Goal: Task Accomplishment & Management: Use online tool/utility

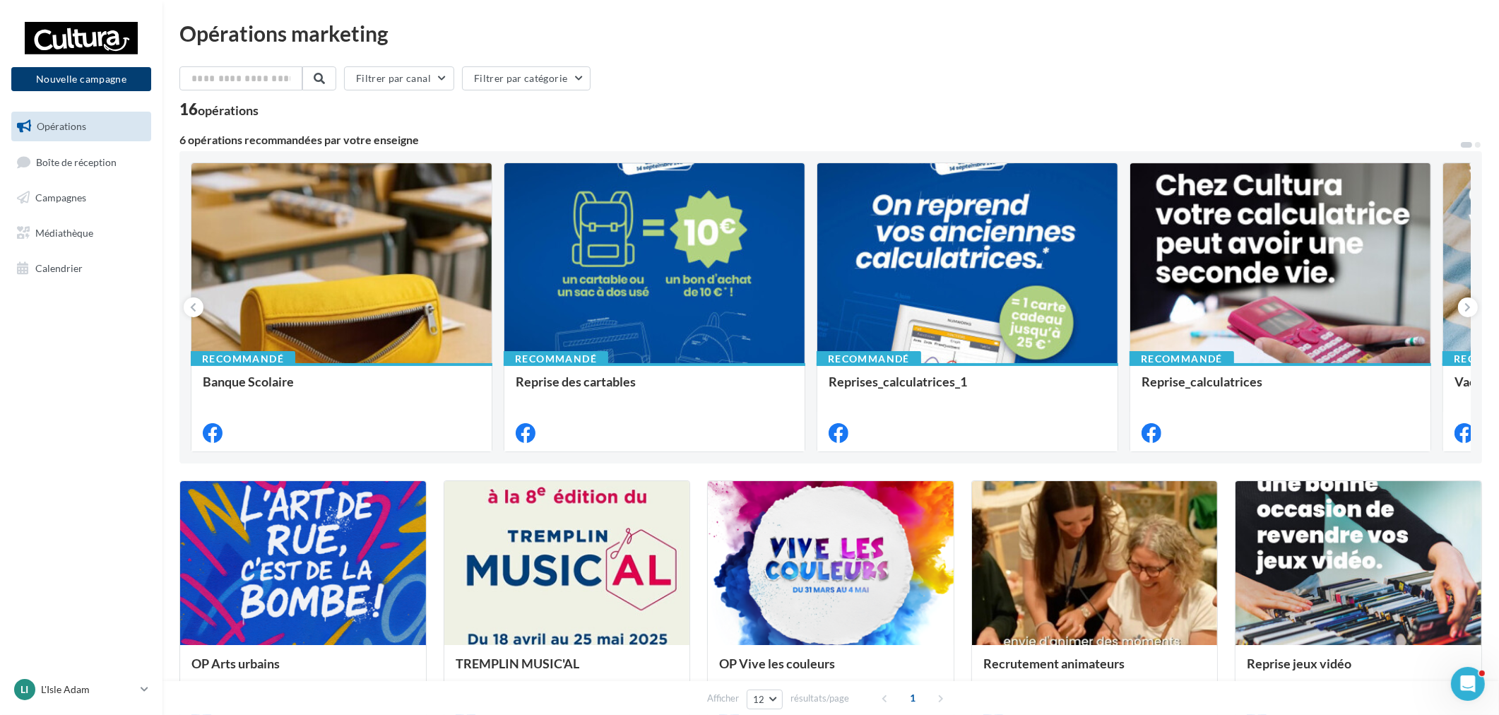
click at [116, 88] on button "Nouvelle campagne" at bounding box center [81, 79] width 140 height 24
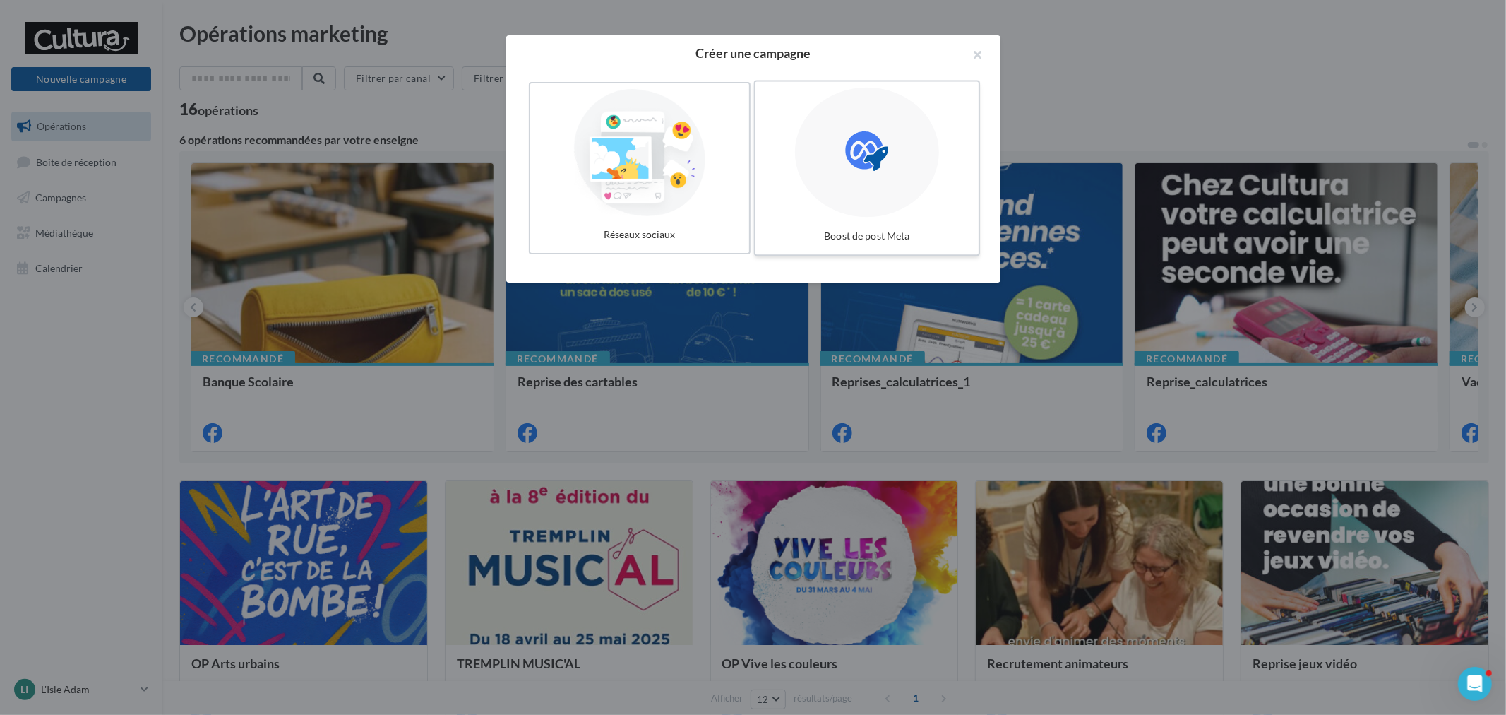
click at [872, 167] on icon at bounding box center [866, 151] width 43 height 43
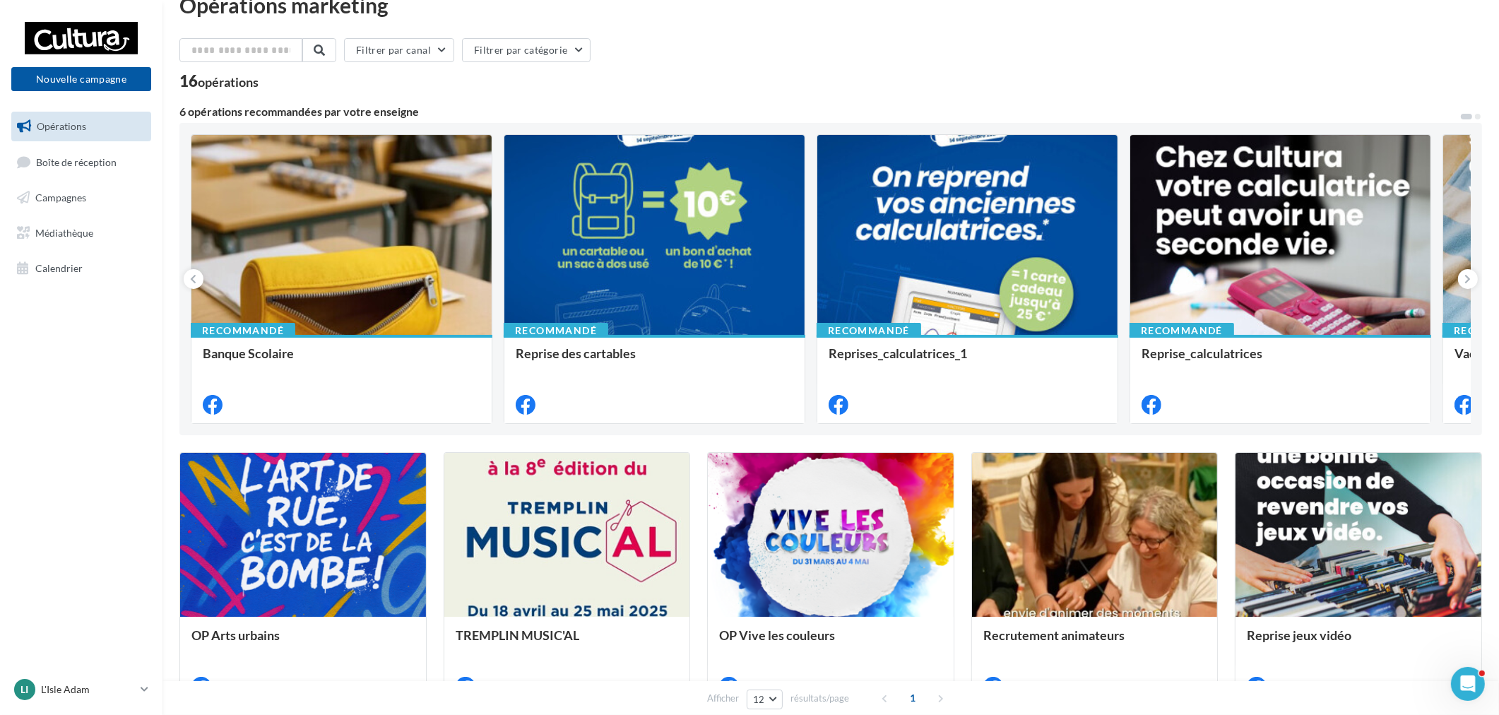
scroll to position [78, 0]
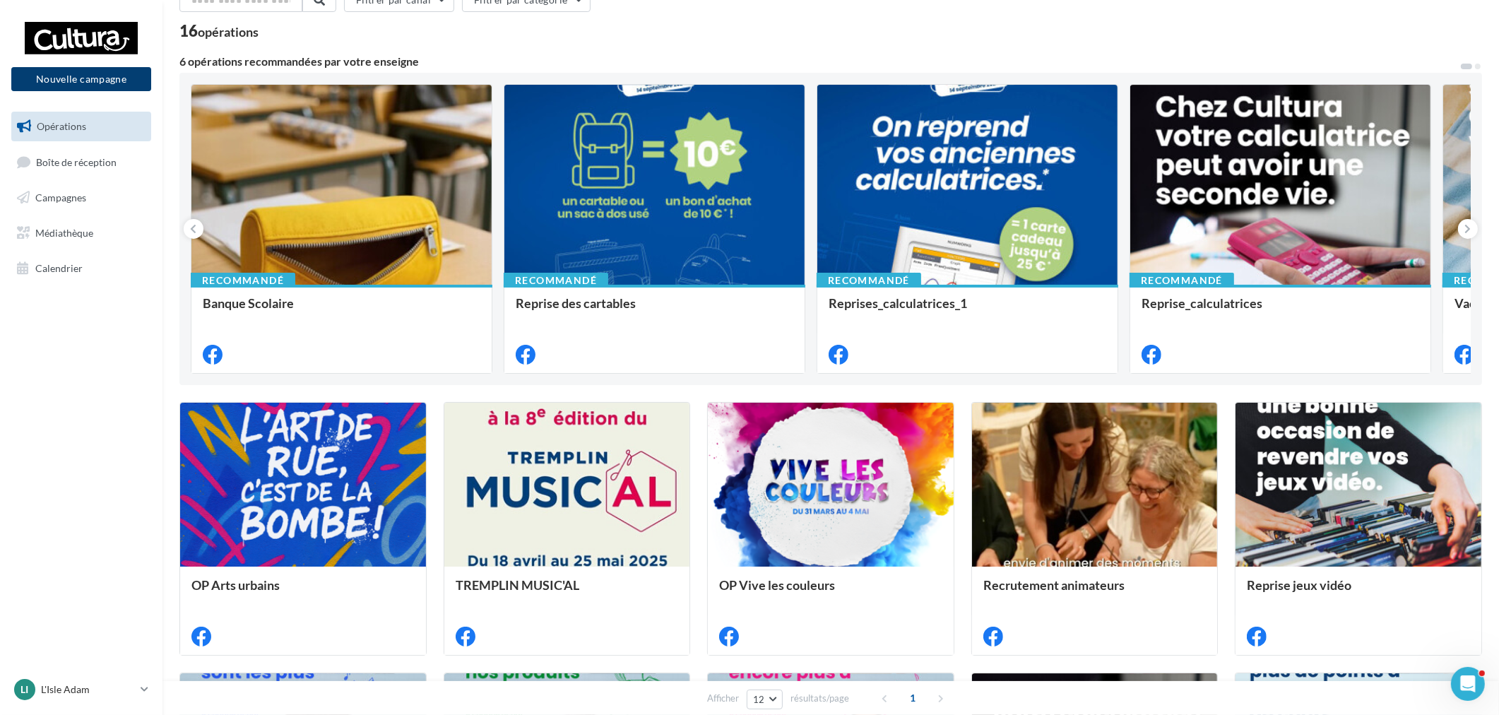
click at [73, 71] on button "Nouvelle campagne" at bounding box center [81, 79] width 140 height 24
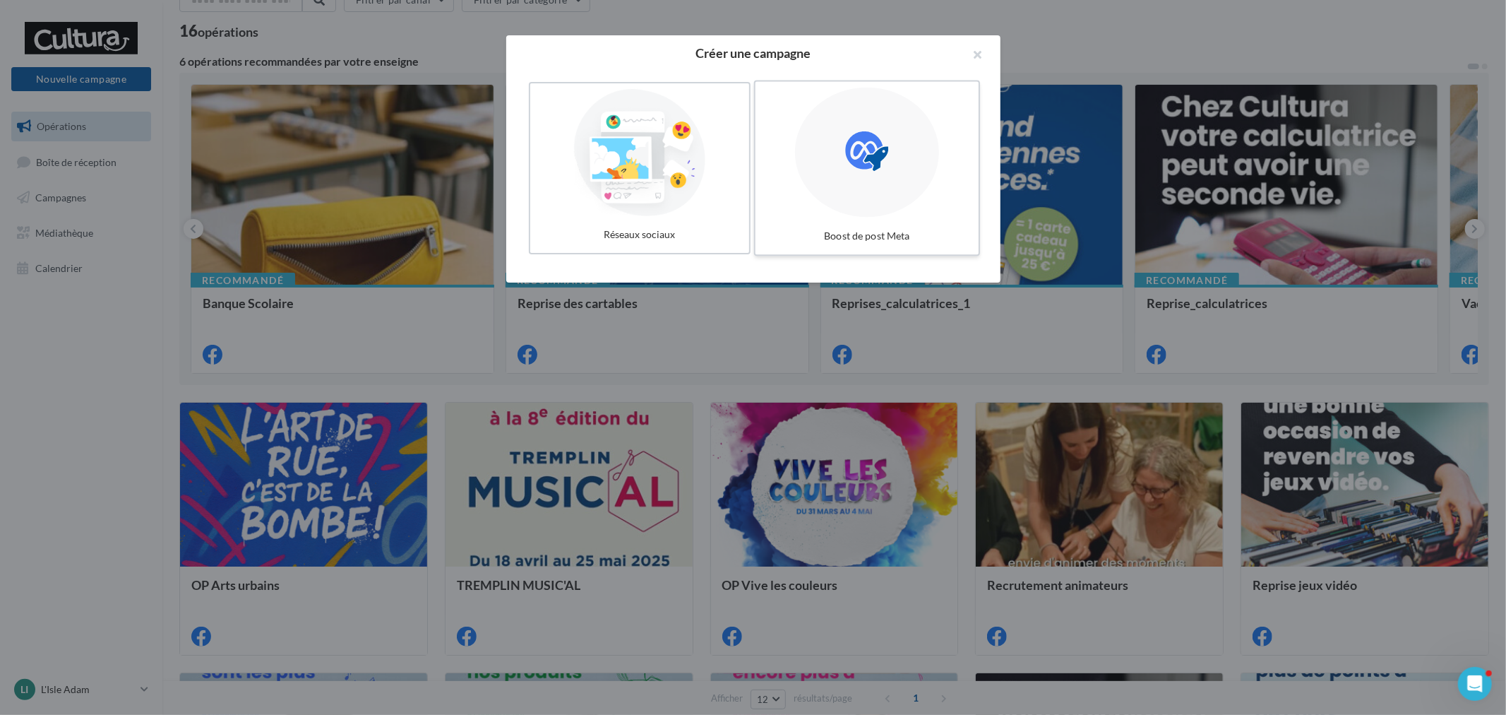
click at [917, 188] on div at bounding box center [867, 153] width 144 height 130
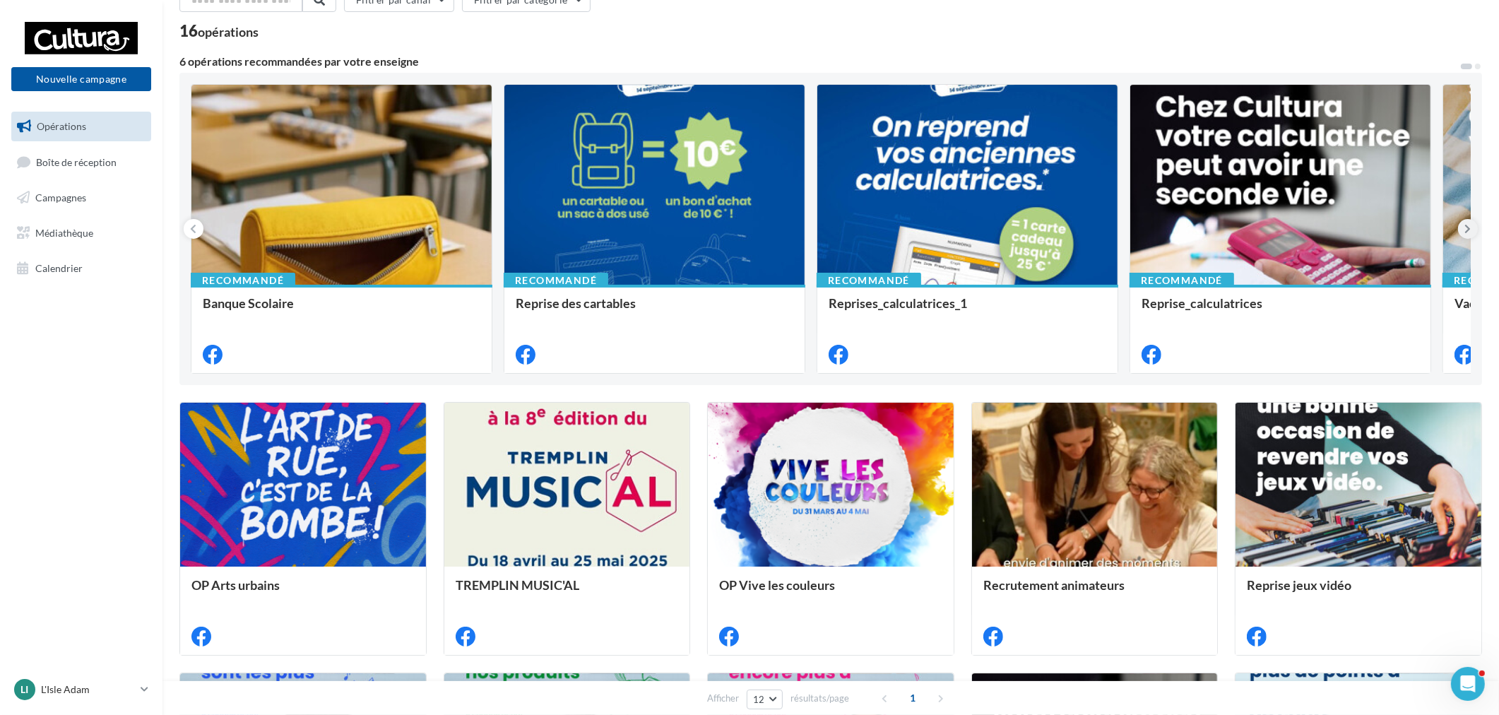
click at [1467, 230] on icon at bounding box center [1468, 229] width 6 height 14
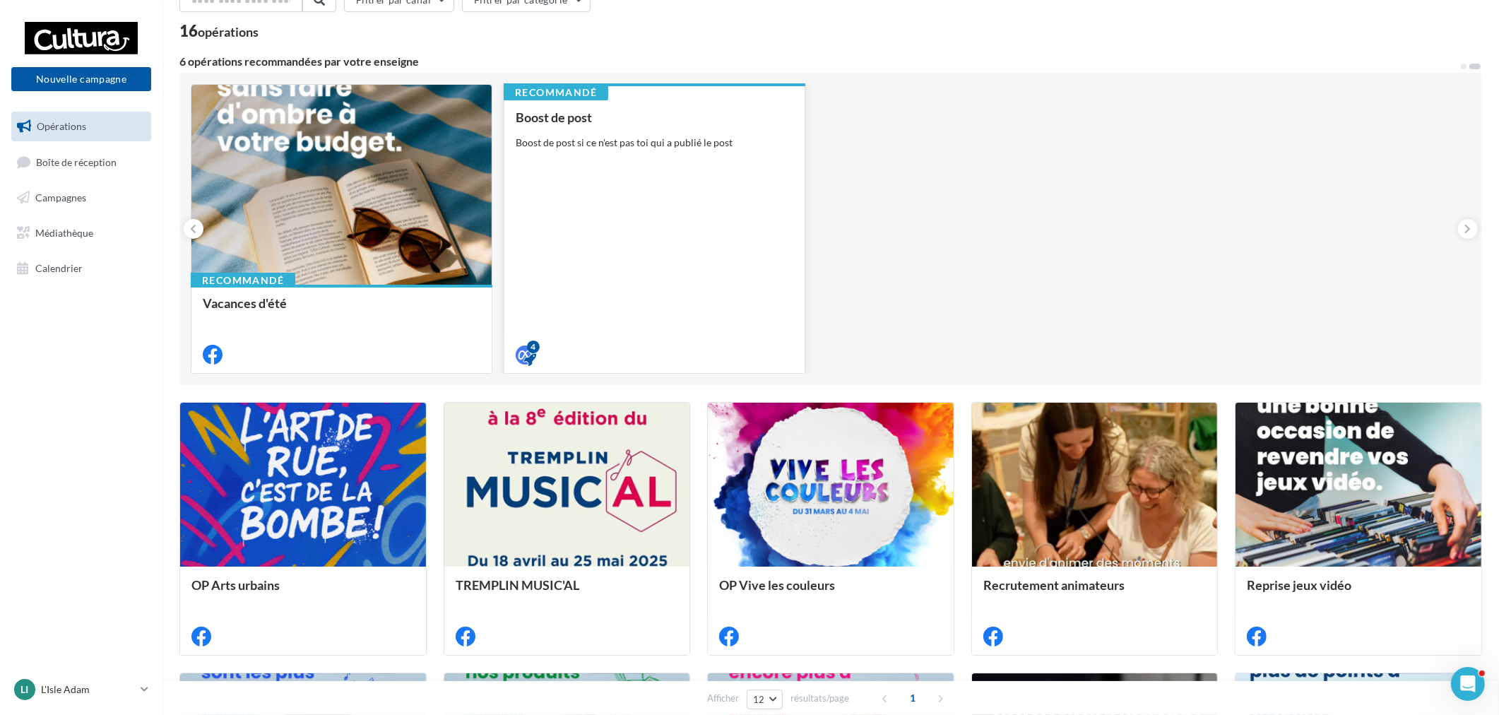
click at [761, 216] on div "Boost de post Boost de post si ce n'est pas toi qui a publié le post" at bounding box center [655, 235] width 278 height 250
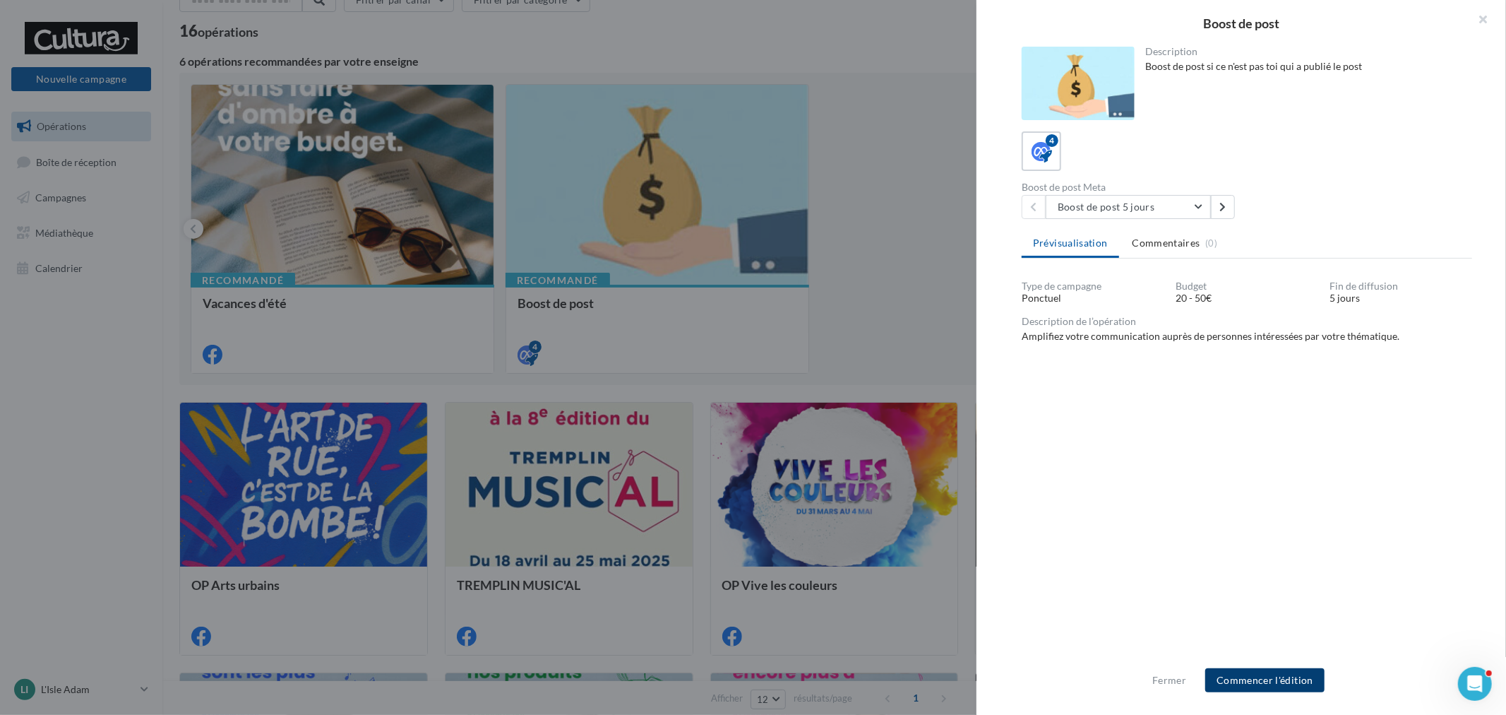
click at [1261, 669] on button "Commencer l'édition" at bounding box center [1264, 680] width 119 height 24
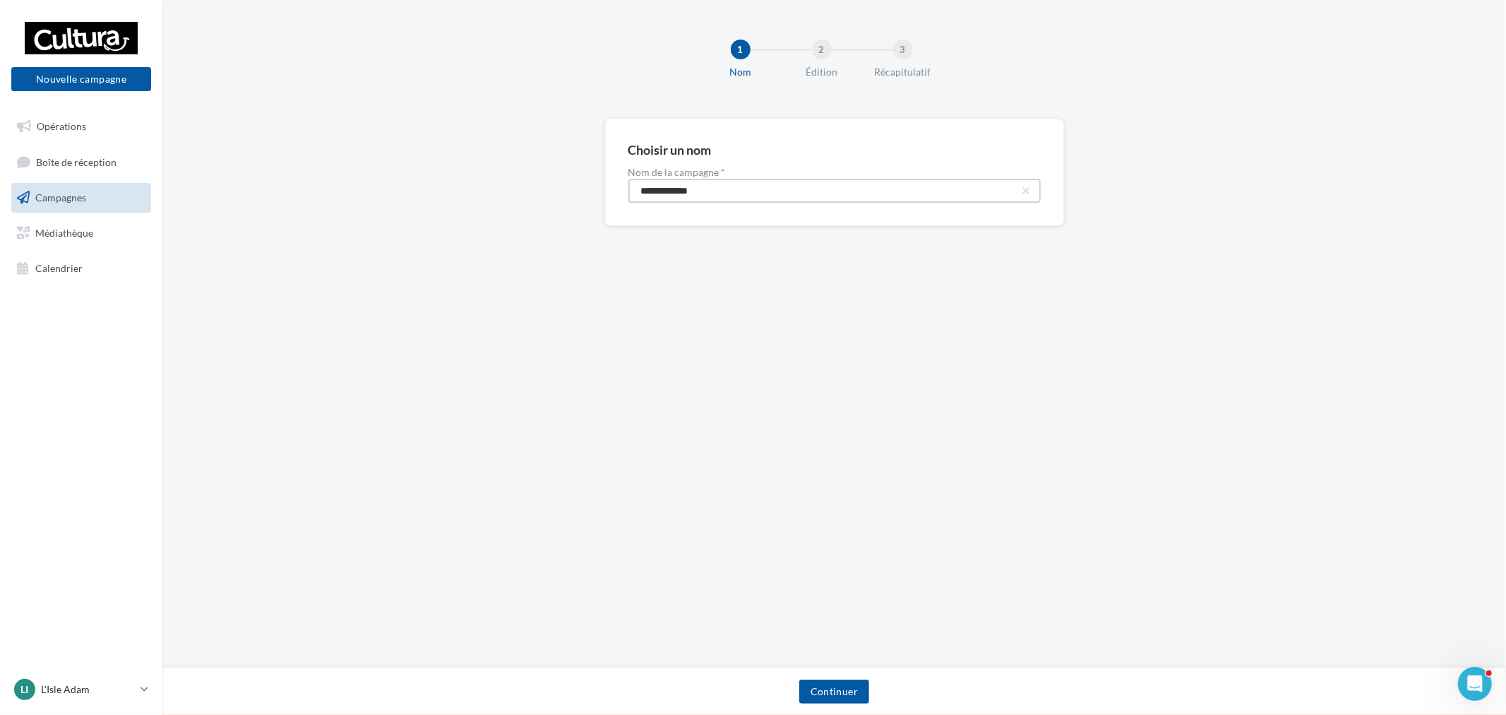
drag, startPoint x: 743, startPoint y: 193, endPoint x: 235, endPoint y: 185, distance: 507.8
click at [270, 182] on div "**********" at bounding box center [834, 195] width 1344 height 153
paste input "****"
paste input "**********"
paste input "text"
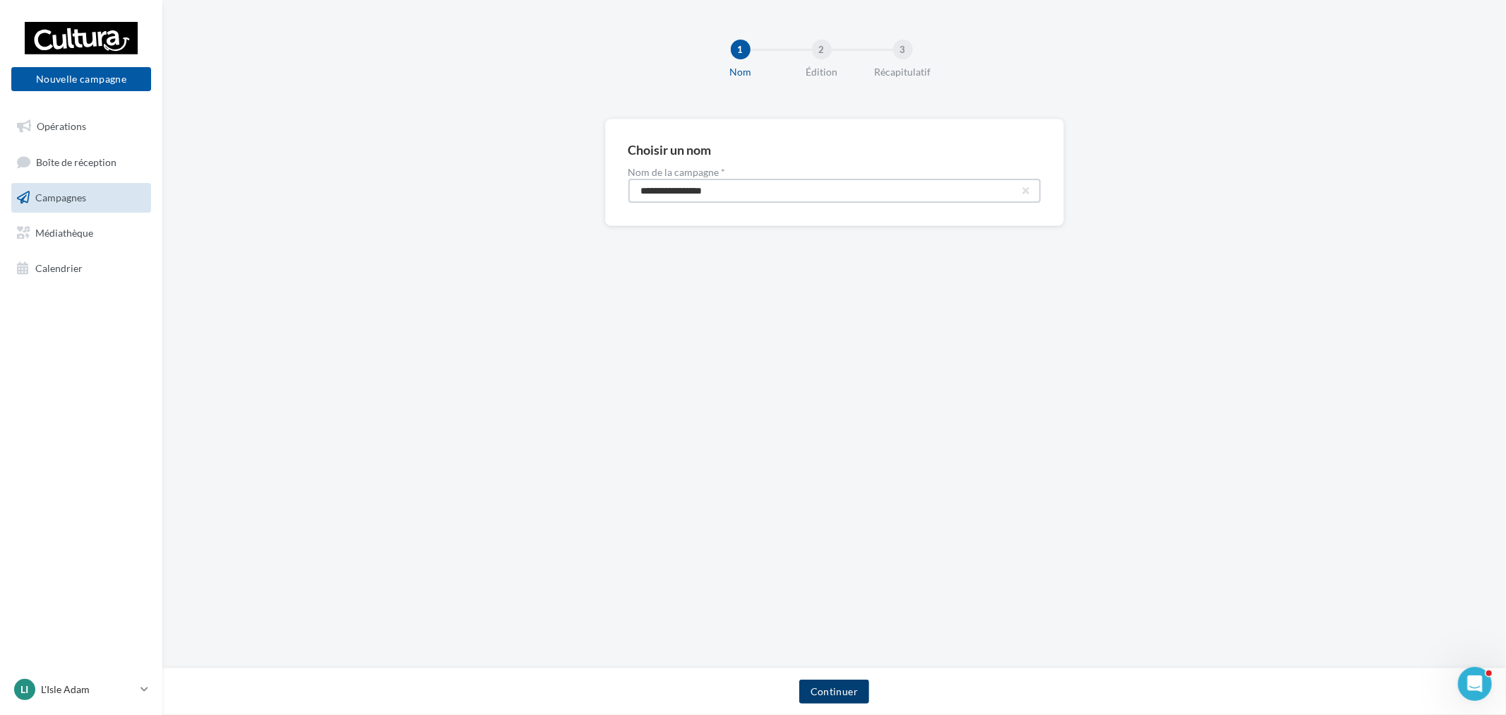
type input "**********"
click at [855, 693] on button "Continuer" at bounding box center [834, 691] width 70 height 24
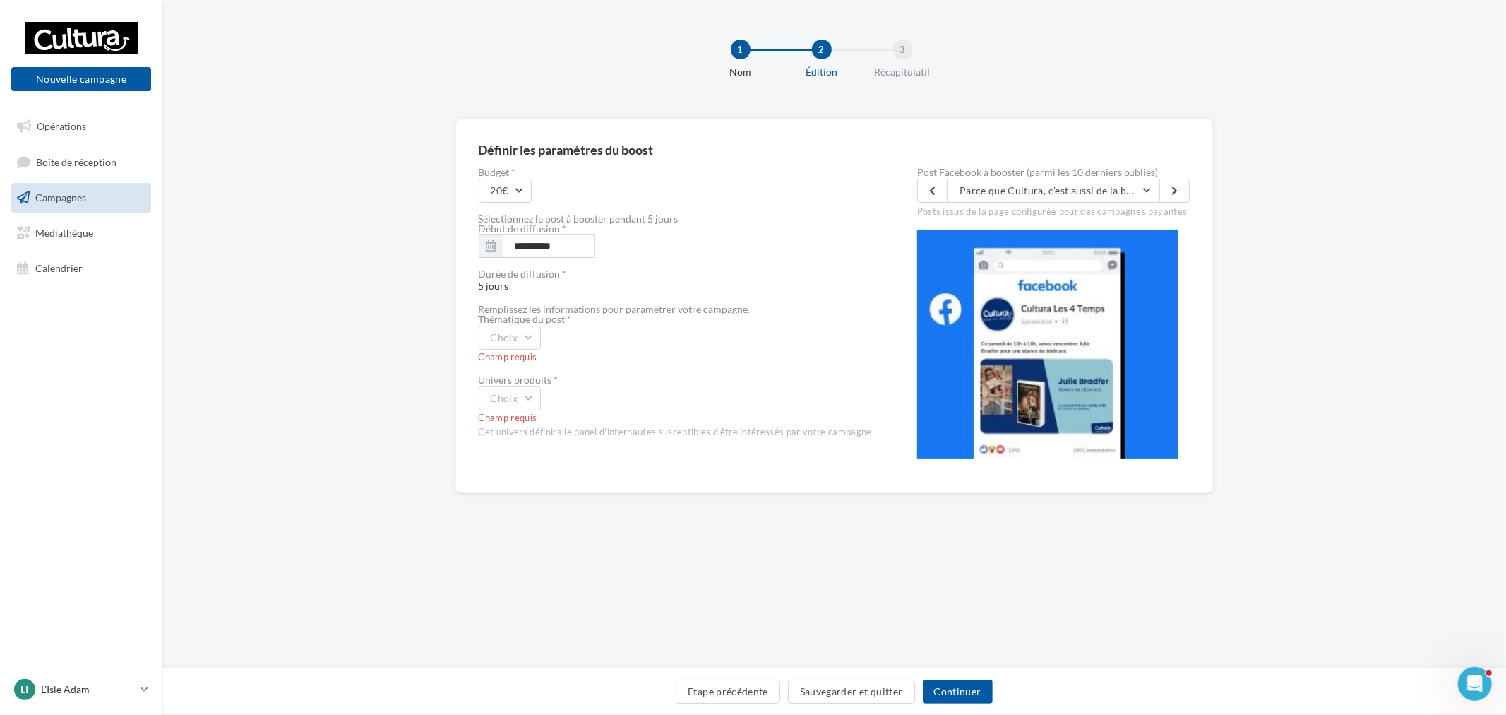
click at [60, 183] on link "Campagnes" at bounding box center [80, 198] width 145 height 30
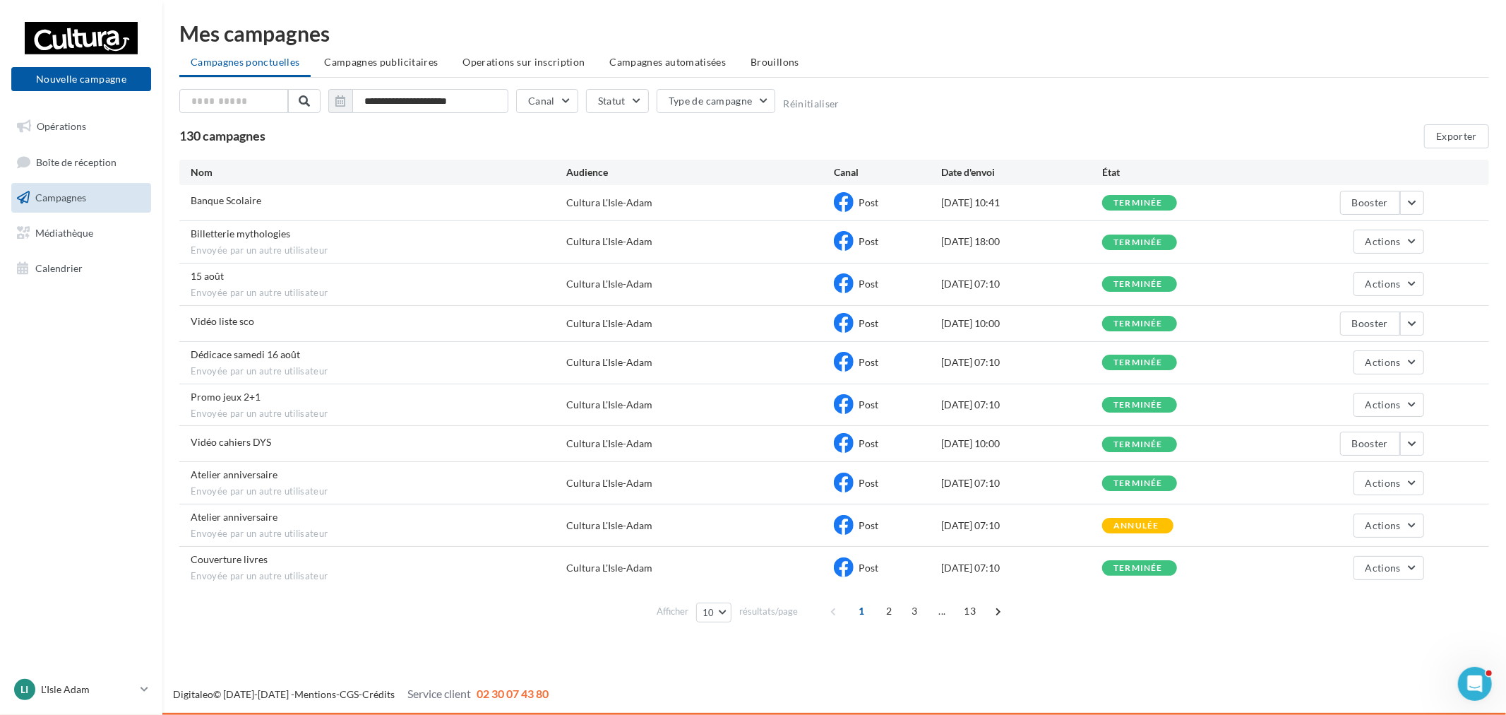
click at [1427, 209] on div "Banque Scolaire Cultura L'Isle-Adam Post 20/08/2025 10:41 terminée Booster" at bounding box center [834, 202] width 1310 height 35
click at [1353, 196] on button "Booster" at bounding box center [1370, 203] width 60 height 24
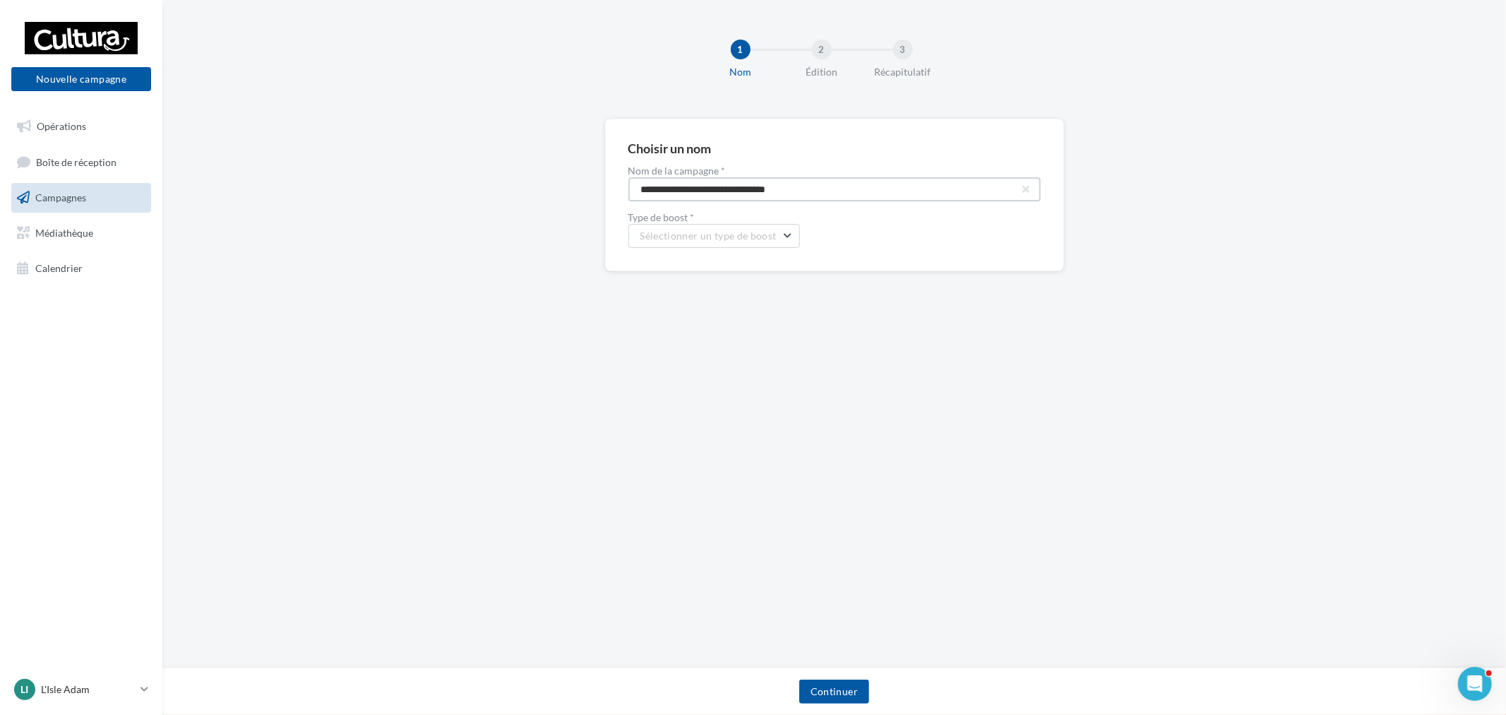
drag, startPoint x: 837, startPoint y: 189, endPoint x: 158, endPoint y: 149, distance: 679.9
click at [179, 150] on div "**********" at bounding box center [834, 218] width 1344 height 198
paste input "text"
type input "**********"
click at [758, 252] on div "**********" at bounding box center [834, 195] width 459 height 153
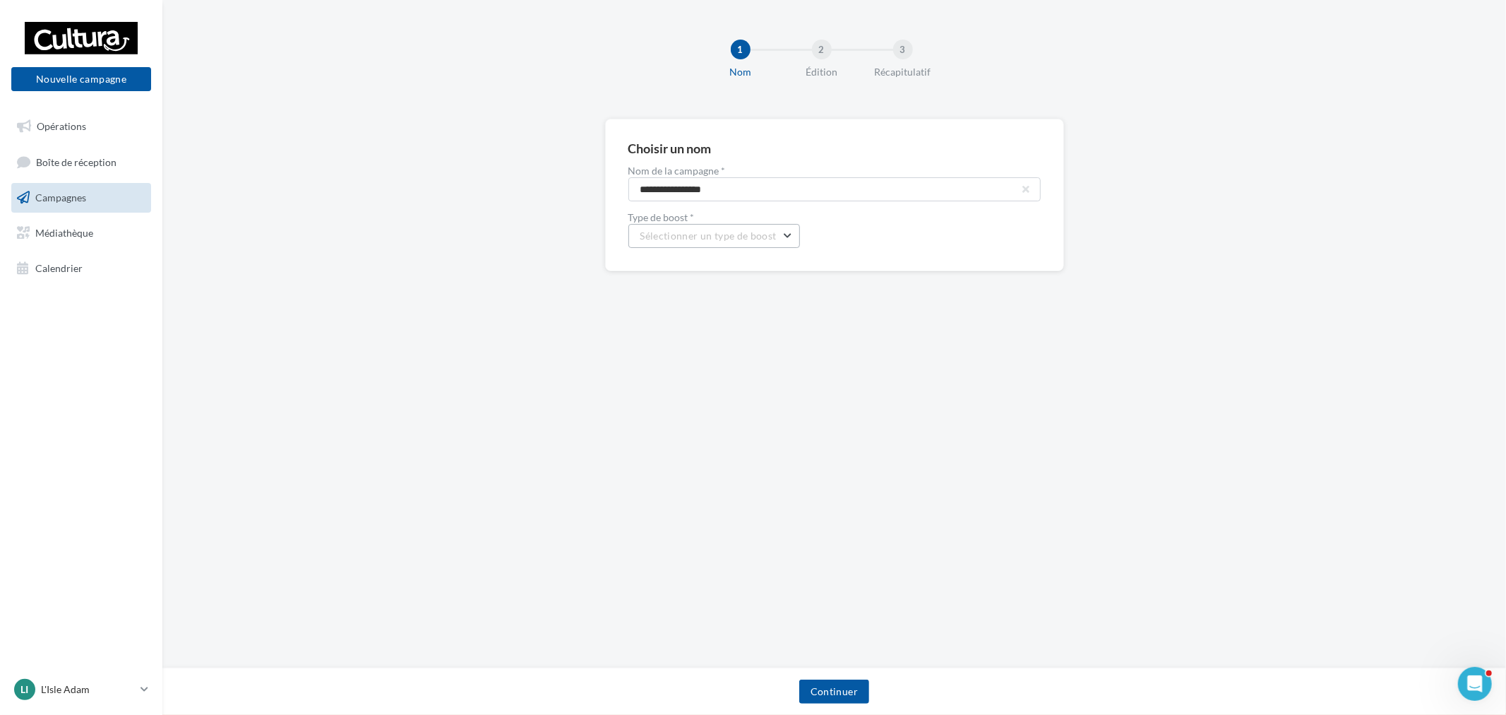
click at [764, 243] on button "Sélectionner un type de boost" at bounding box center [715, 236] width 172 height 24
click at [788, 267] on button "META | Boost de post | 15 jours" at bounding box center [735, 272] width 212 height 37
click at [778, 237] on span "META | Boost de post | 15 jours" at bounding box center [713, 236] width 144 height 12
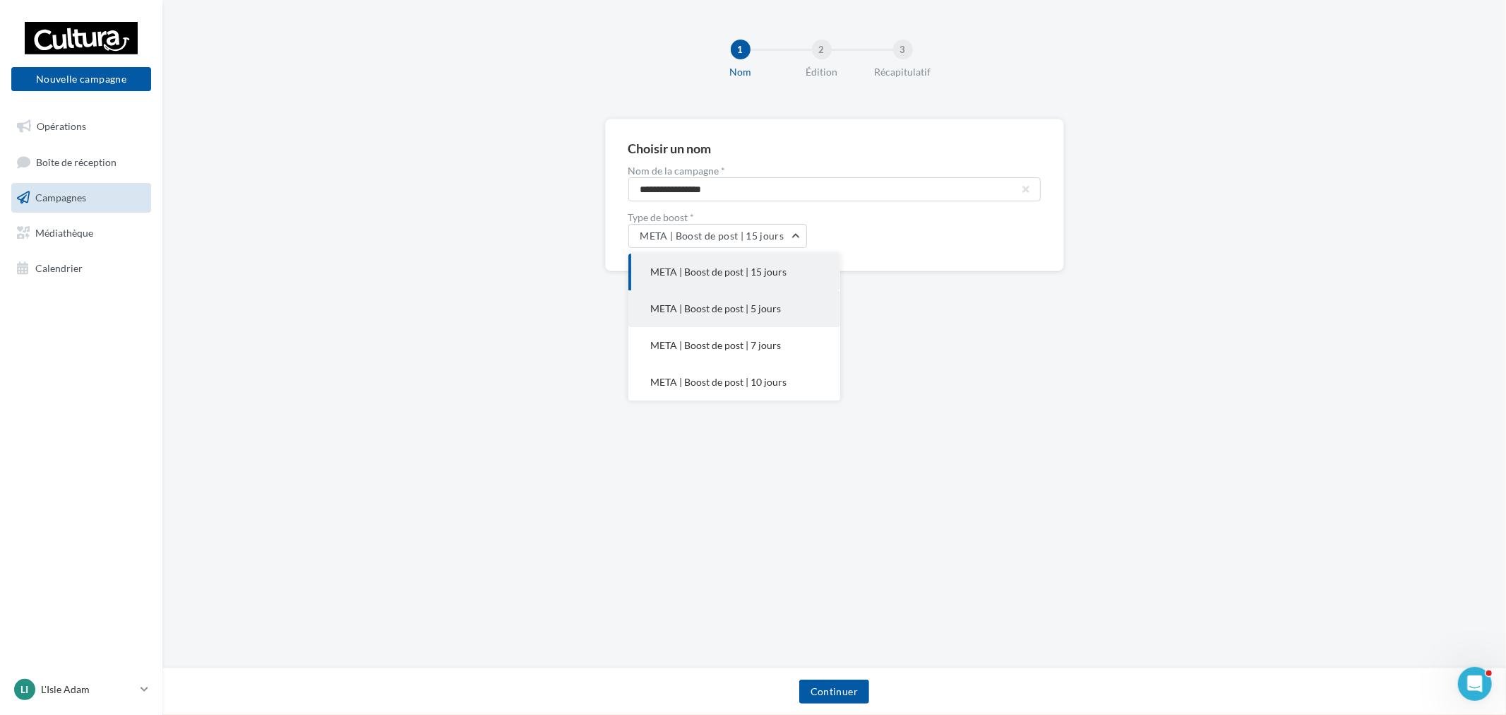
click at [778, 309] on span "META | Boost de post | 5 jours" at bounding box center [716, 308] width 131 height 12
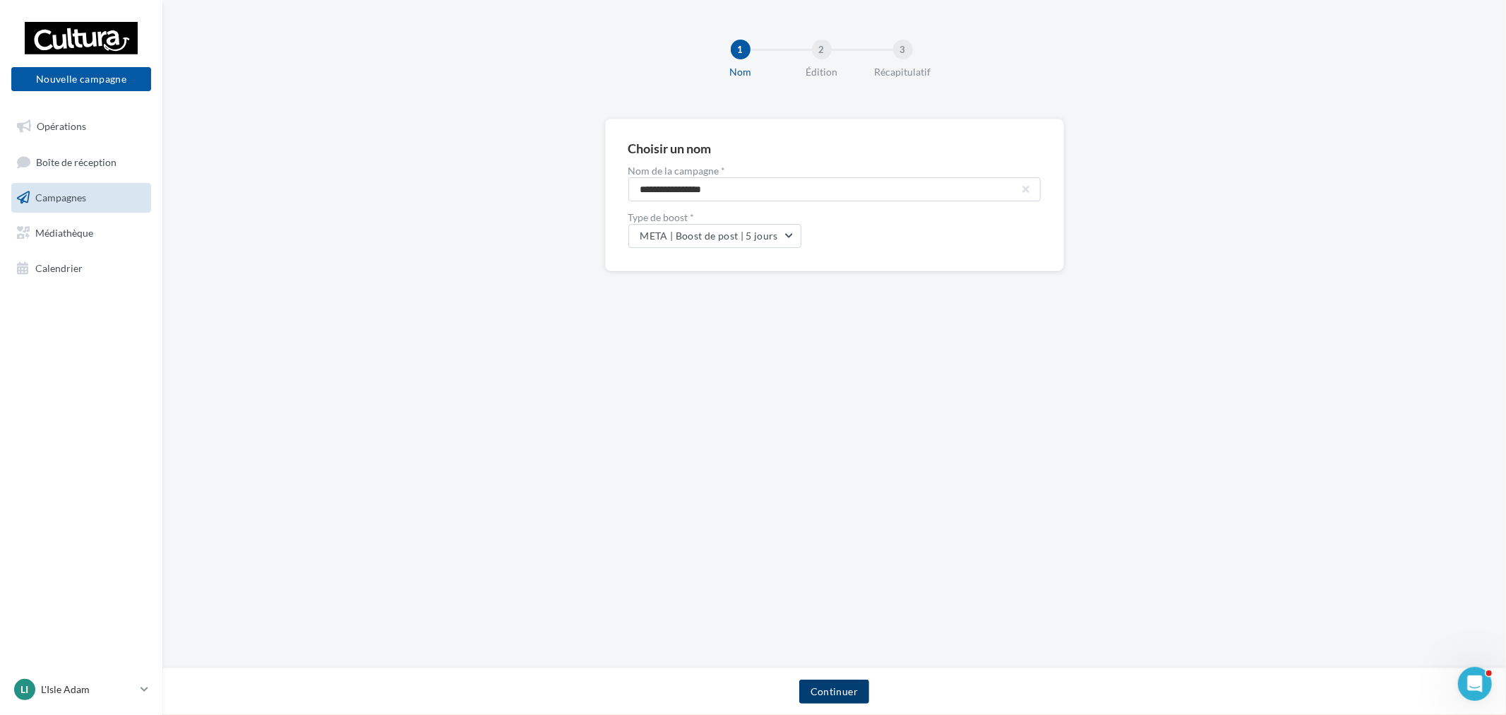
click at [850, 686] on button "Continuer" at bounding box center [834, 691] width 70 height 24
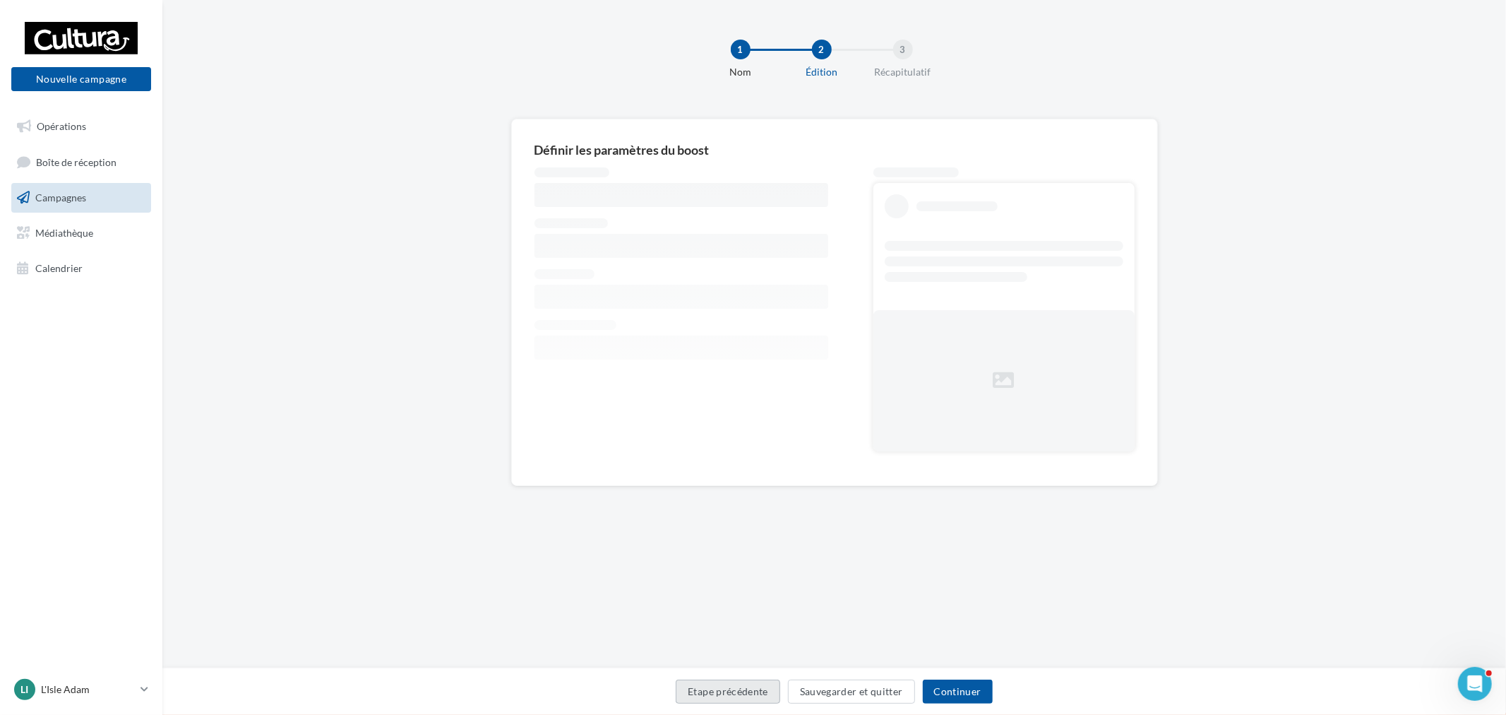
click at [739, 694] on button "Etape précédente" at bounding box center [728, 691] width 105 height 24
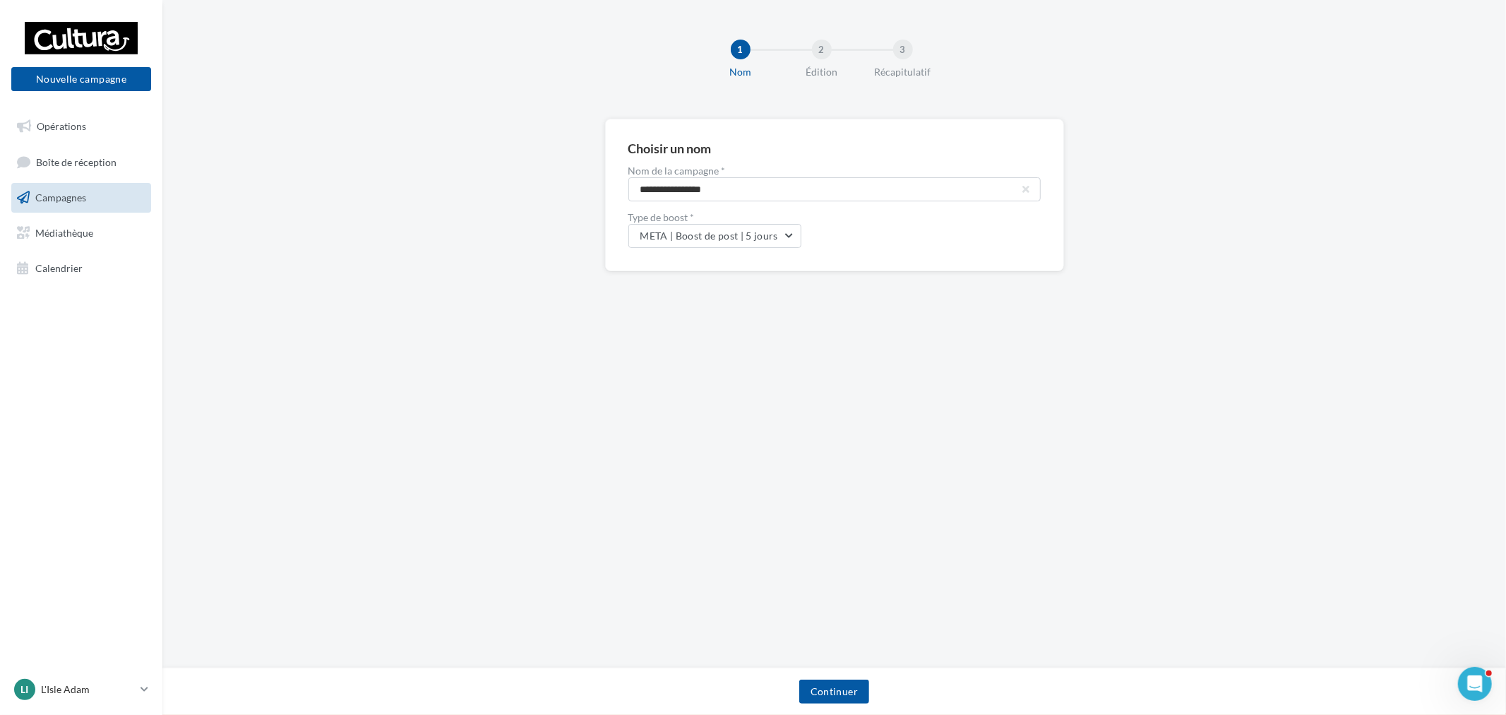
click at [78, 203] on link "Campagnes" at bounding box center [80, 198] width 145 height 30
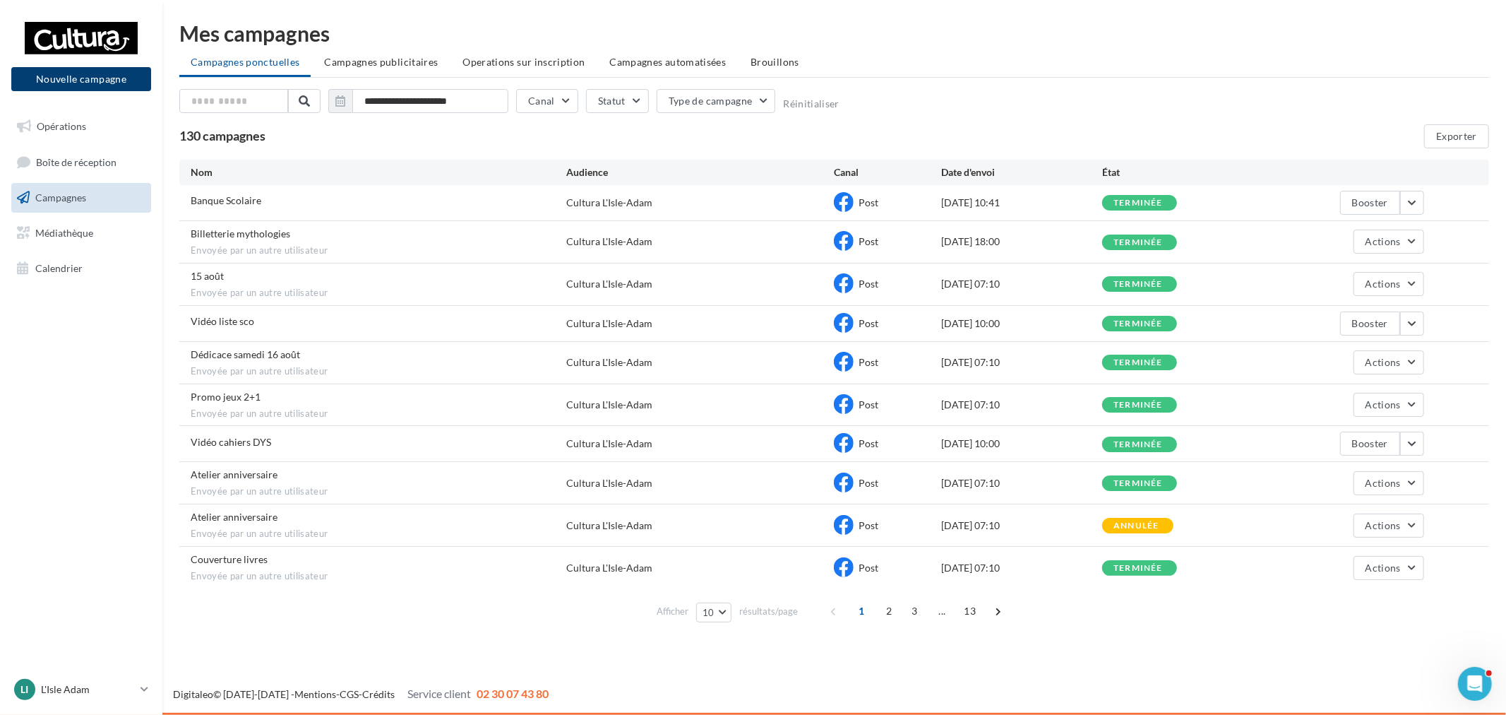
click at [114, 80] on button "Nouvelle campagne" at bounding box center [81, 79] width 140 height 24
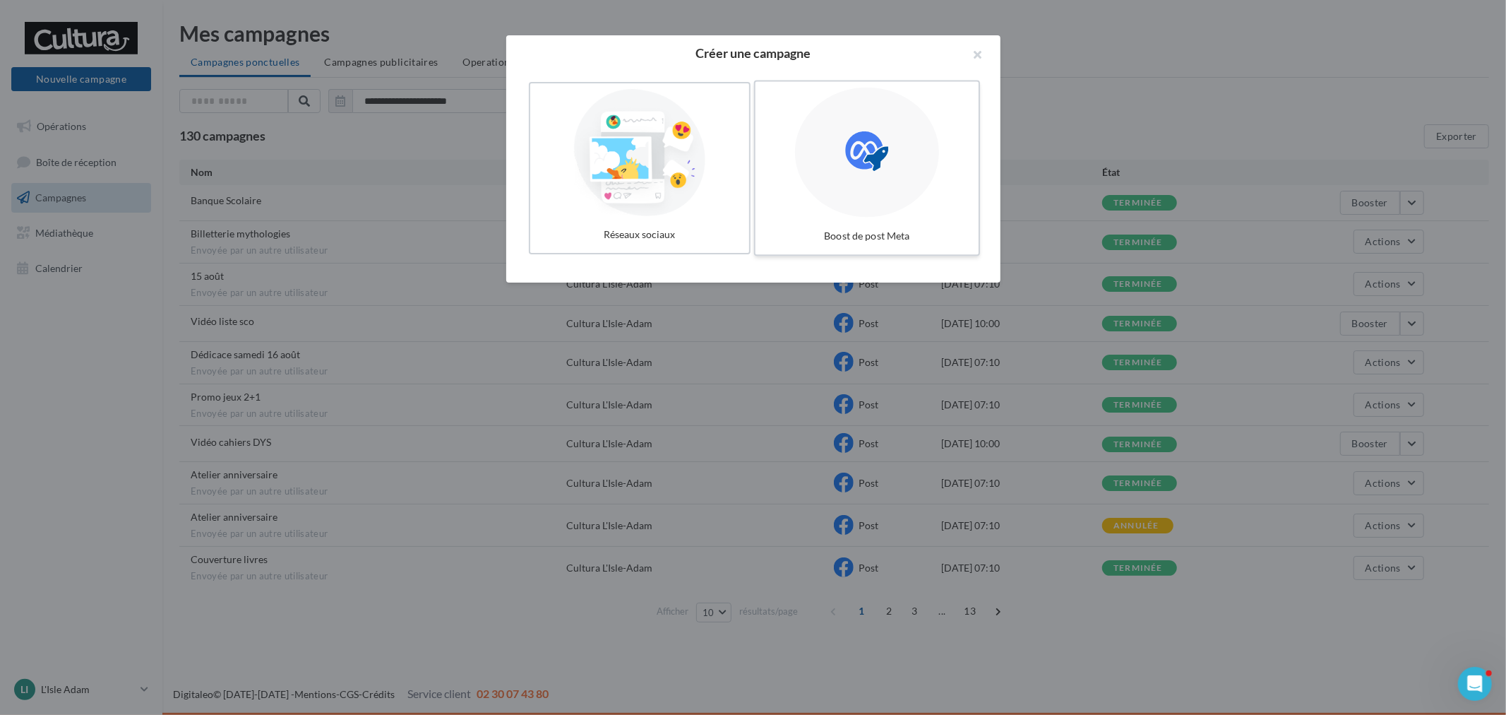
click at [849, 170] on icon at bounding box center [866, 151] width 43 height 43
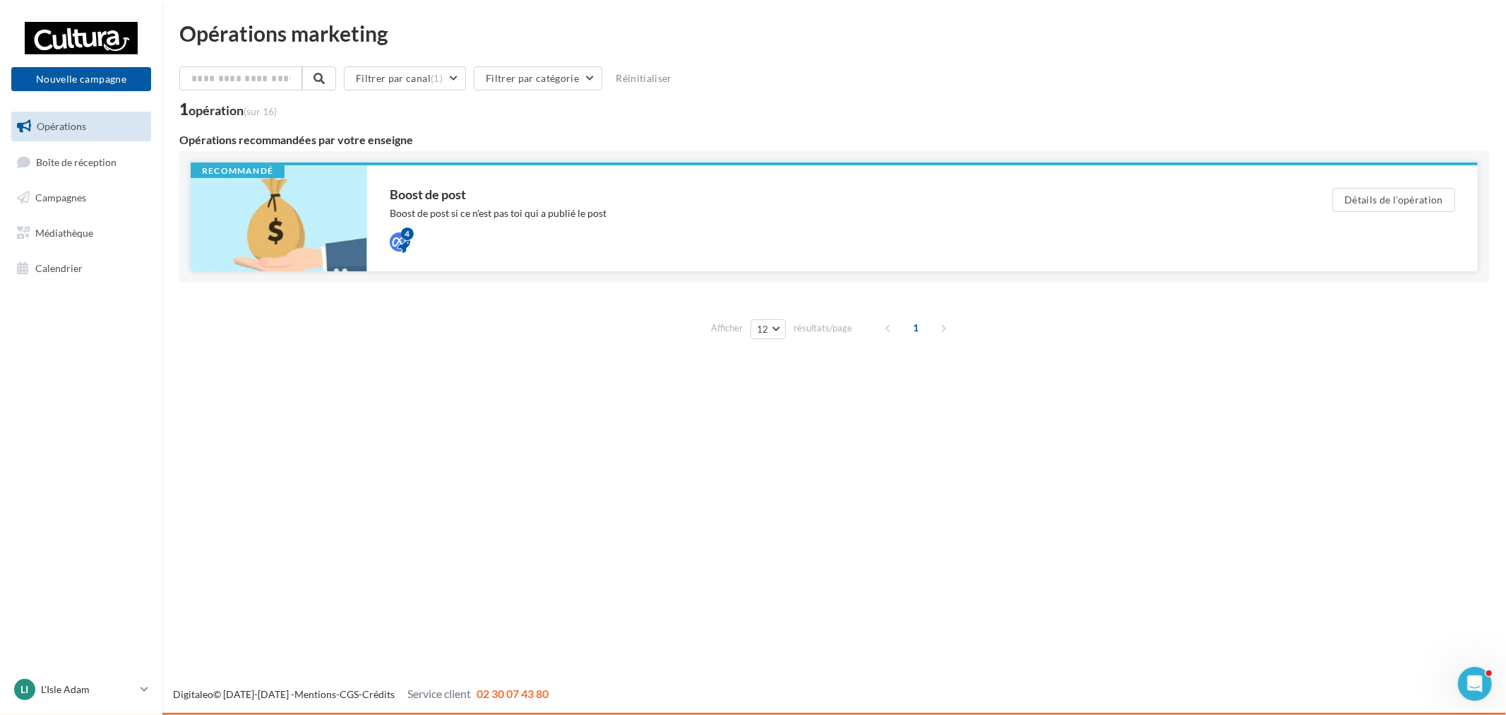
click at [877, 194] on div "Boost de post" at bounding box center [833, 194] width 886 height 13
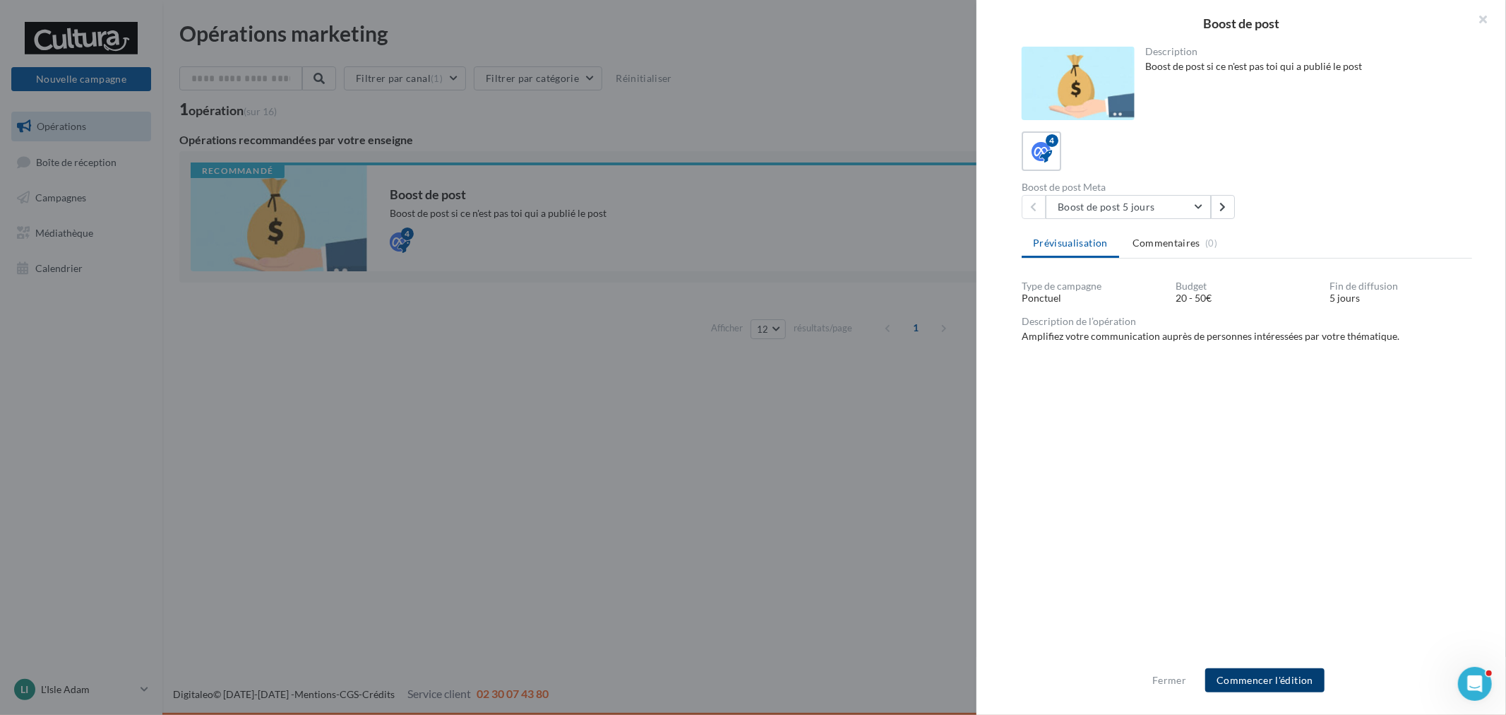
click at [1252, 668] on button "Commencer l'édition" at bounding box center [1264, 680] width 119 height 24
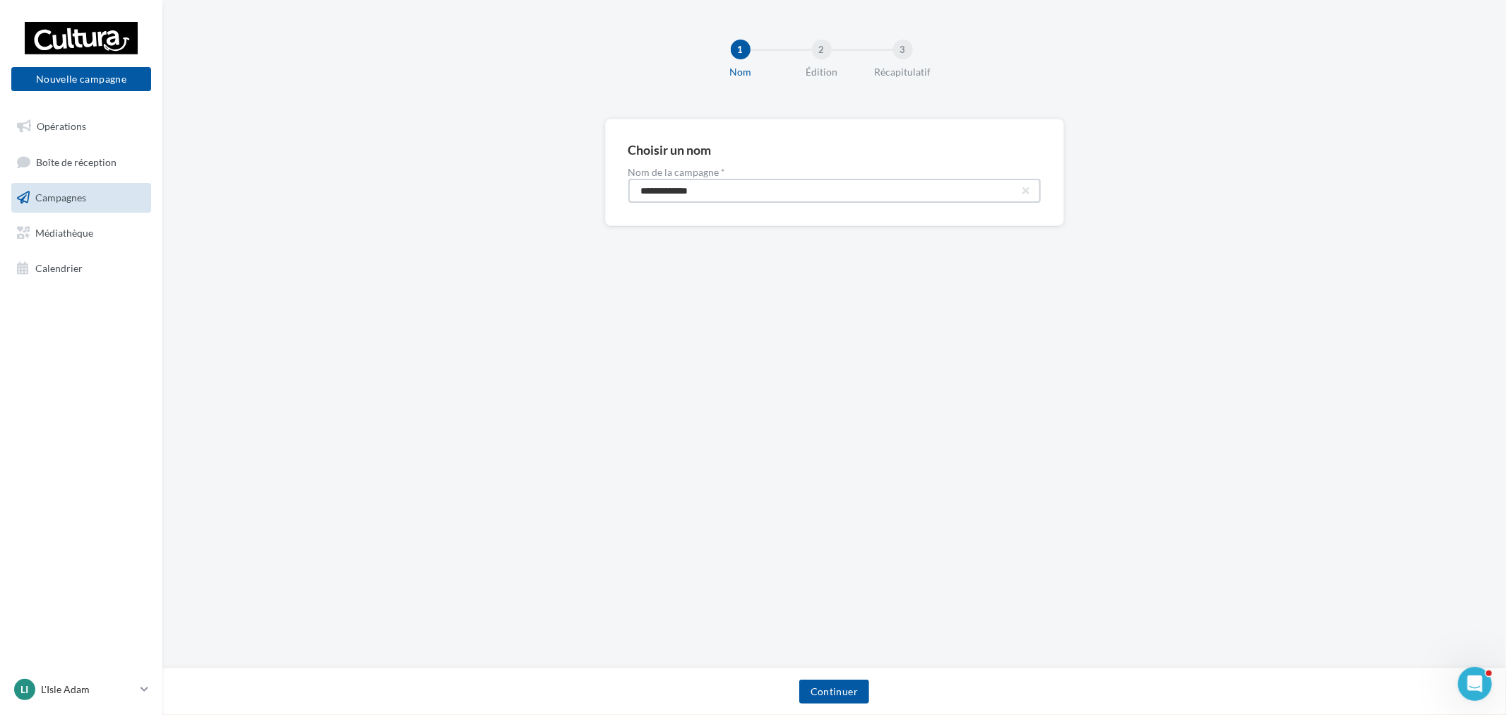
drag, startPoint x: 768, startPoint y: 198, endPoint x: 206, endPoint y: 102, distance: 570.3
click at [213, 104] on div "**********" at bounding box center [834, 334] width 1344 height 668
paste input "****"
type input "**********"
click at [862, 674] on div "Continuer" at bounding box center [834, 690] width 1344 height 47
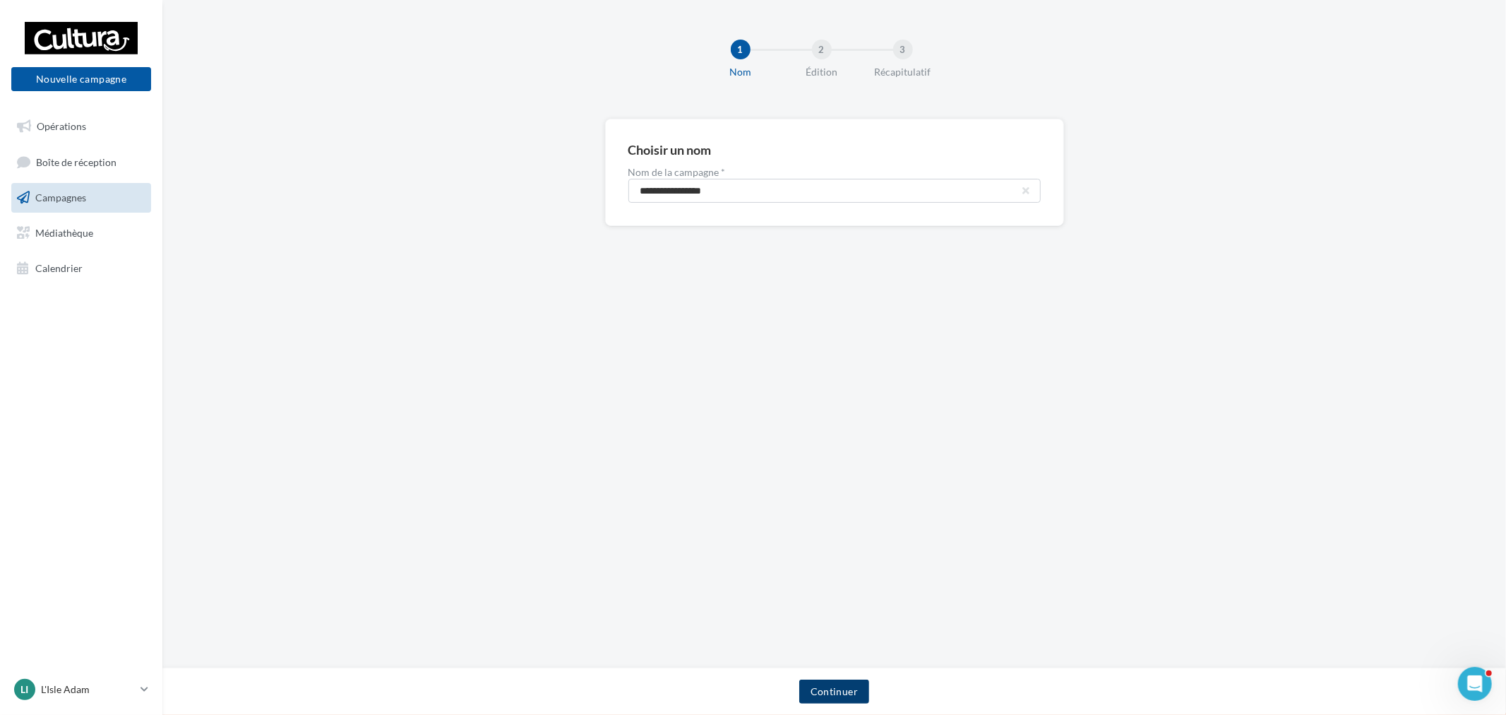
click at [845, 688] on button "Continuer" at bounding box center [834, 691] width 70 height 24
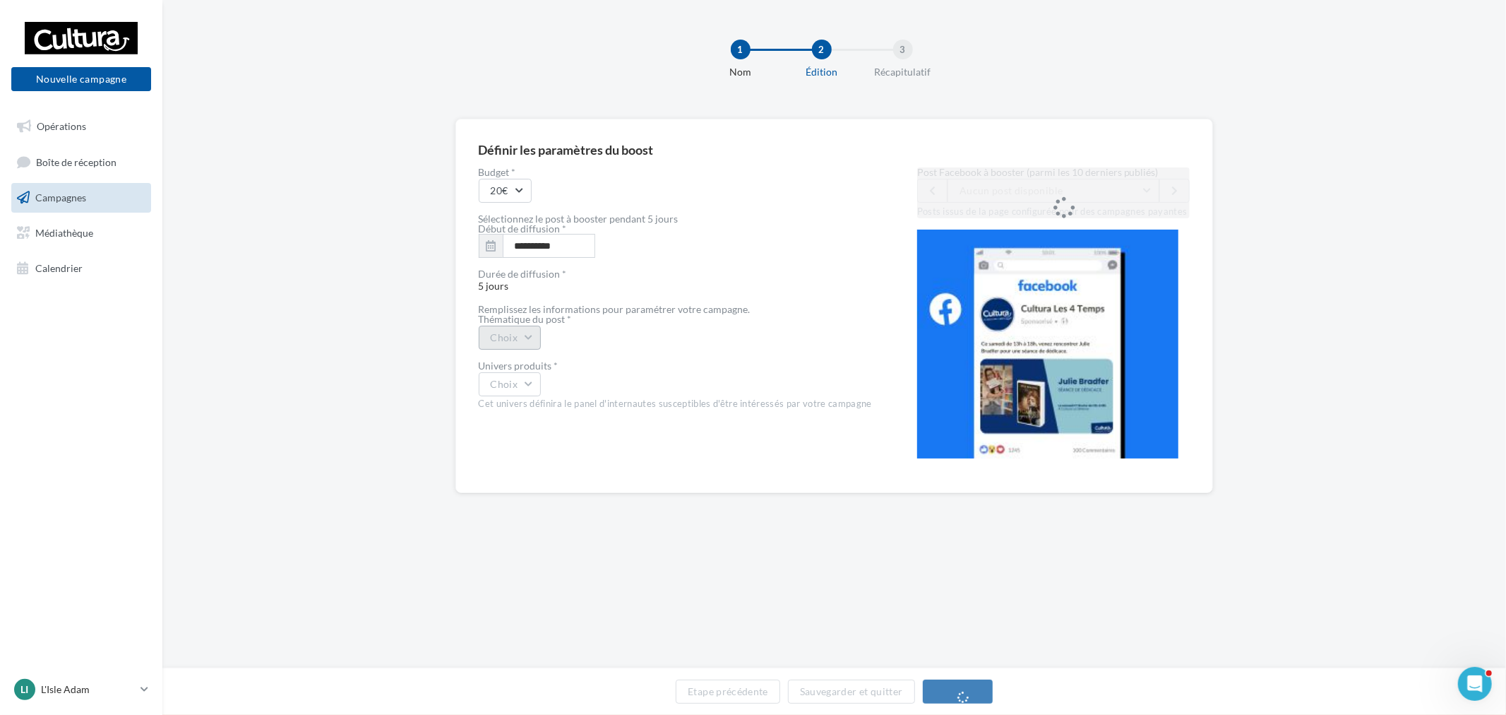
click at [514, 326] on button "Choix" at bounding box center [510, 338] width 63 height 24
click at [1141, 189] on div "Post Facebook à booster (parmi les 10 derniers publiés) Aucun post disponible P…" at bounding box center [1053, 192] width 273 height 51
click at [1155, 165] on div "**********" at bounding box center [835, 306] width 712 height 328
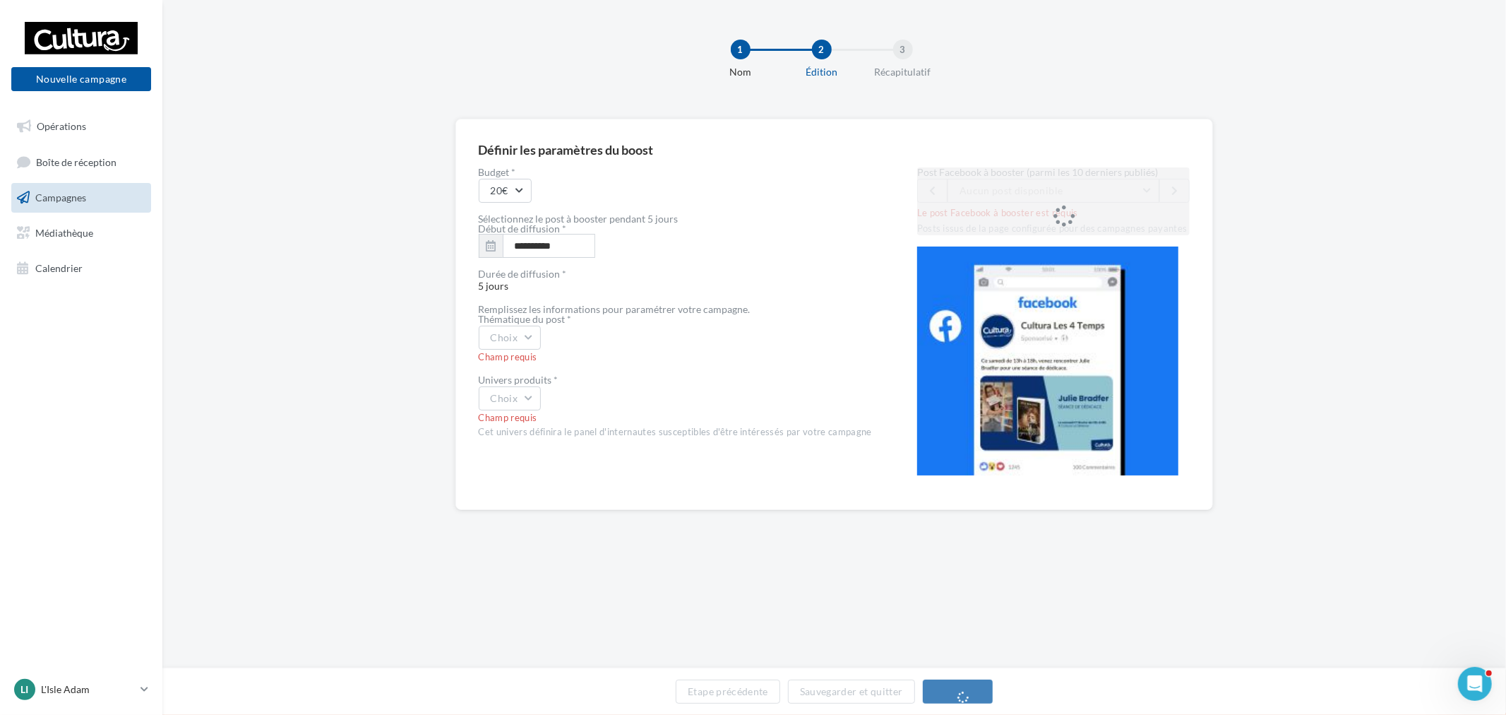
click at [1131, 184] on div "Post Facebook à booster (parmi les 10 derniers publiés) Aucun post disponible L…" at bounding box center [1053, 201] width 273 height 68
click at [1016, 193] on div "Post Facebook à booster (parmi les 10 derniers publiés) Aucun post disponible L…" at bounding box center [1053, 201] width 273 height 68
click at [1160, 191] on button at bounding box center [1175, 191] width 30 height 24
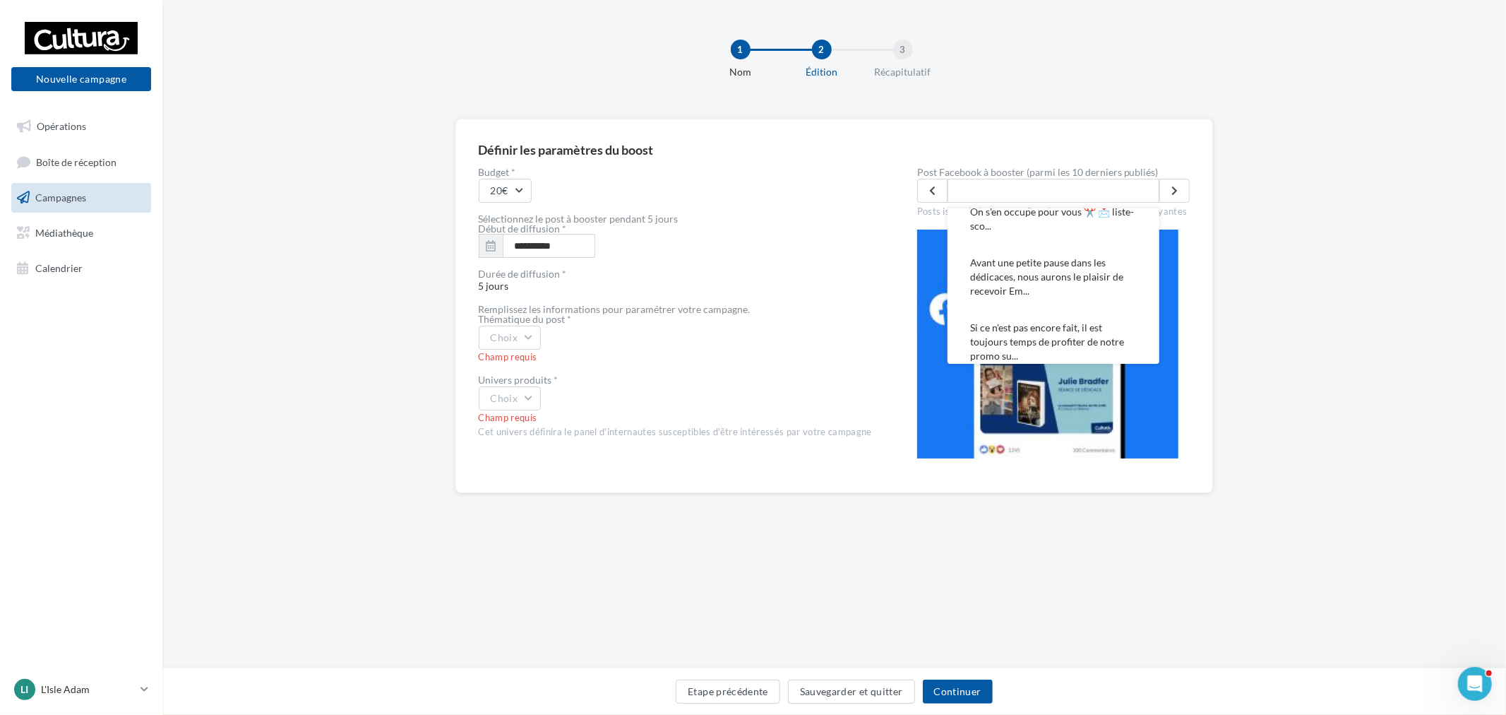
scroll to position [235, 0]
click at [1095, 230] on button "La liste scolaire vous pose une colle ? On s'en occupe pour vous ✂️ 📩 liste-sco…" at bounding box center [1054, 200] width 212 height 65
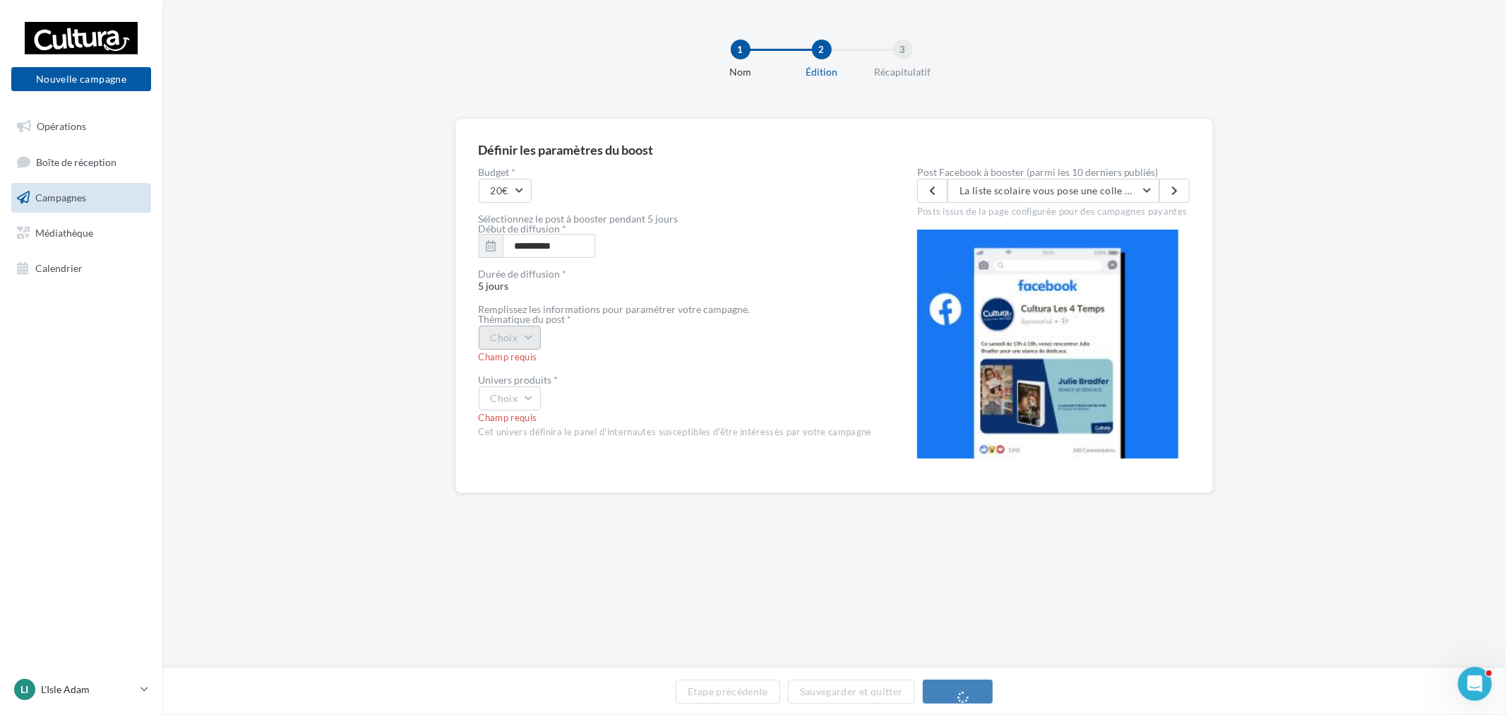
click at [535, 335] on button "Choix" at bounding box center [510, 338] width 63 height 24
click at [542, 475] on div "Autre" at bounding box center [567, 479] width 175 height 37
click at [523, 397] on button "Choix" at bounding box center [510, 398] width 63 height 24
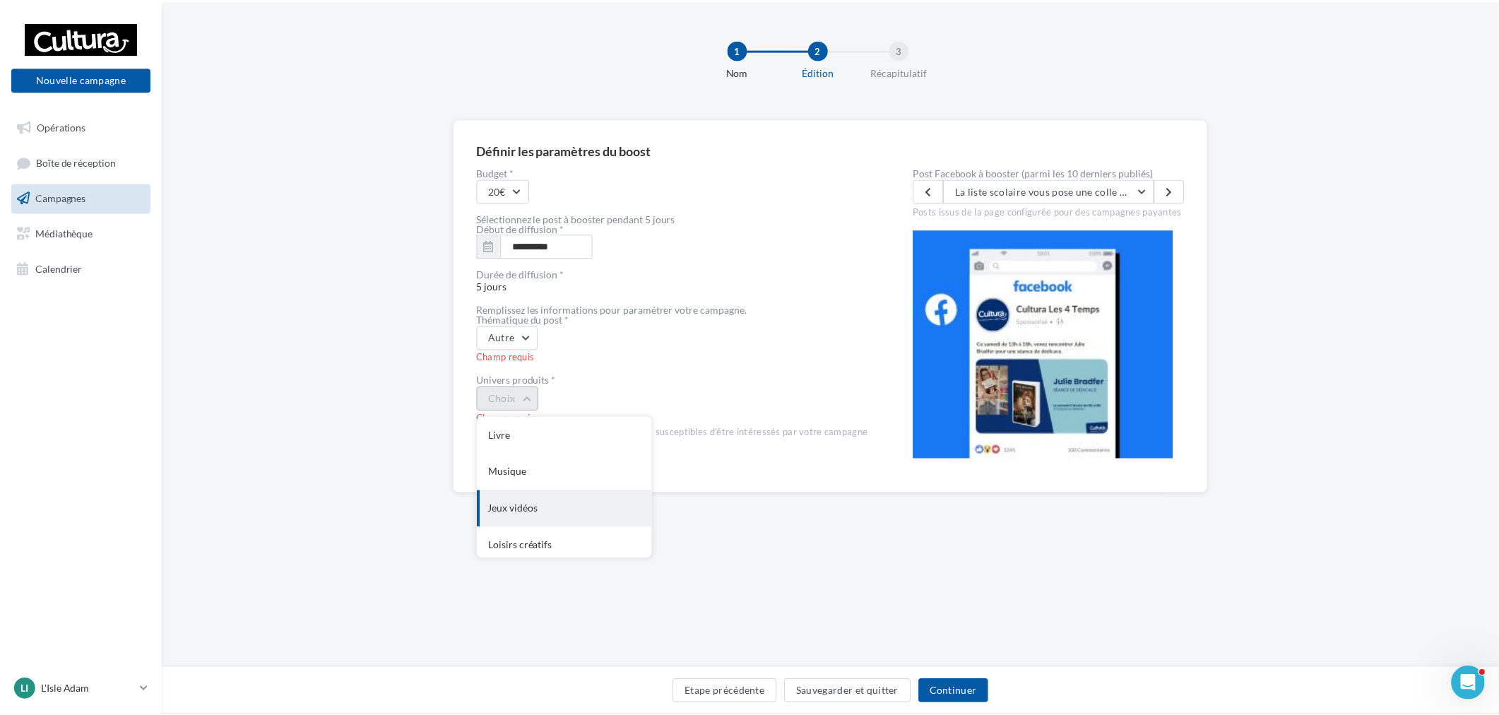
scroll to position [115, 0]
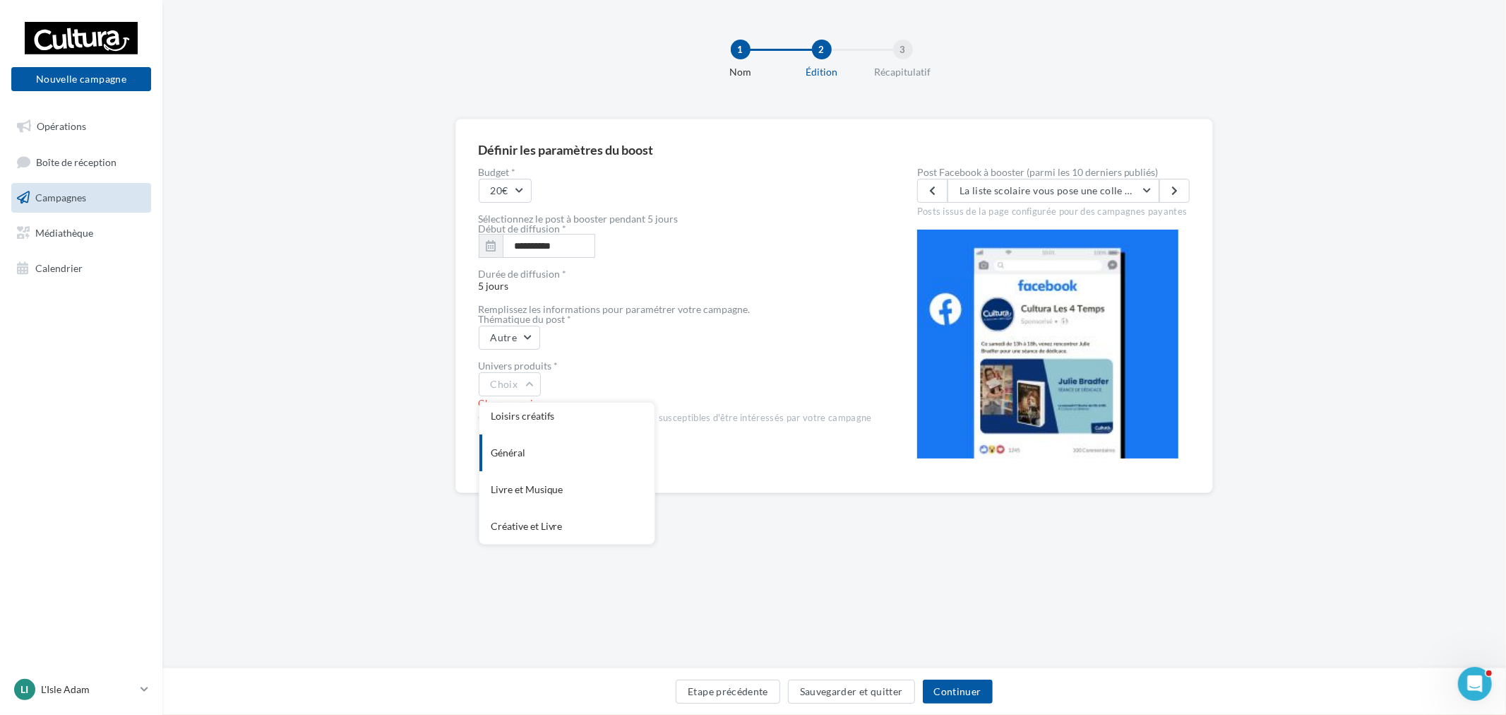
click at [547, 454] on div "Général" at bounding box center [567, 452] width 175 height 37
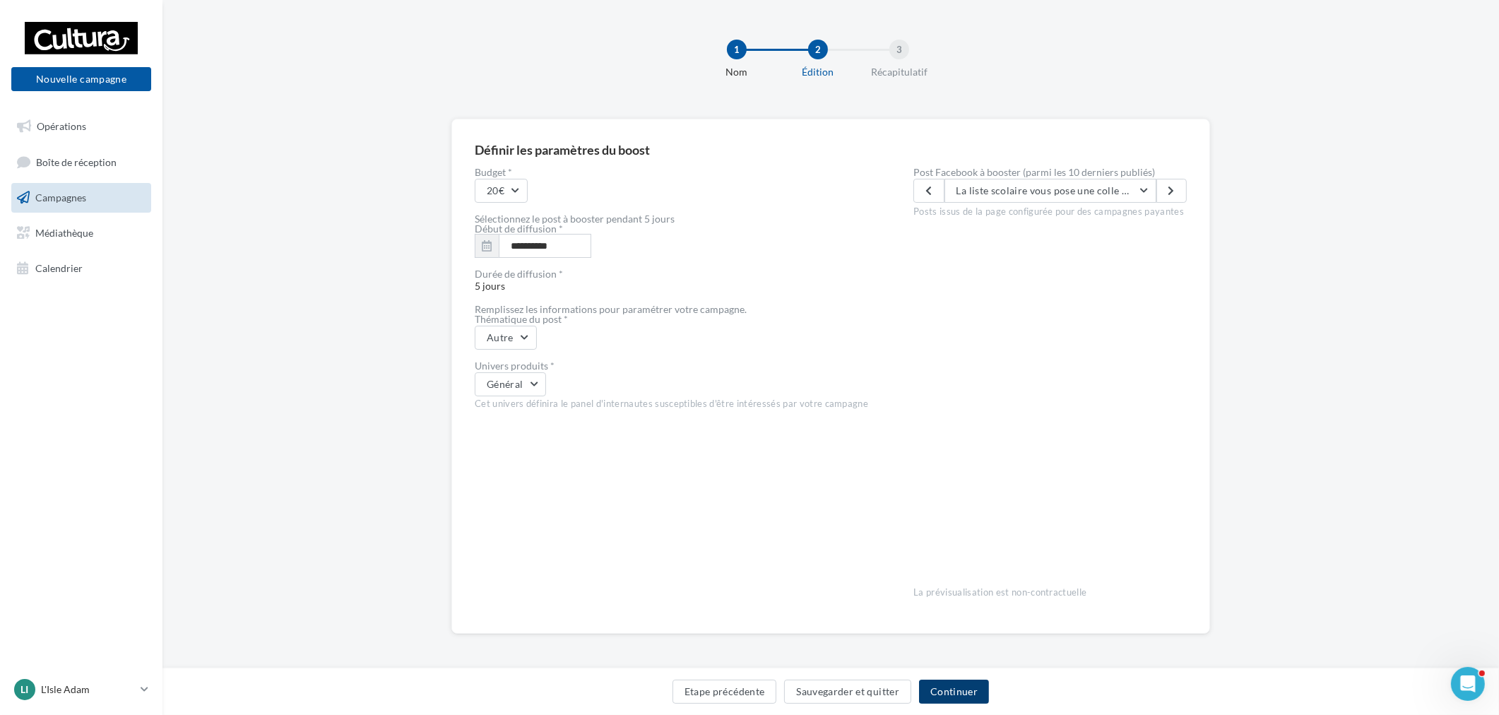
click at [960, 693] on button "Continuer" at bounding box center [954, 691] width 70 height 24
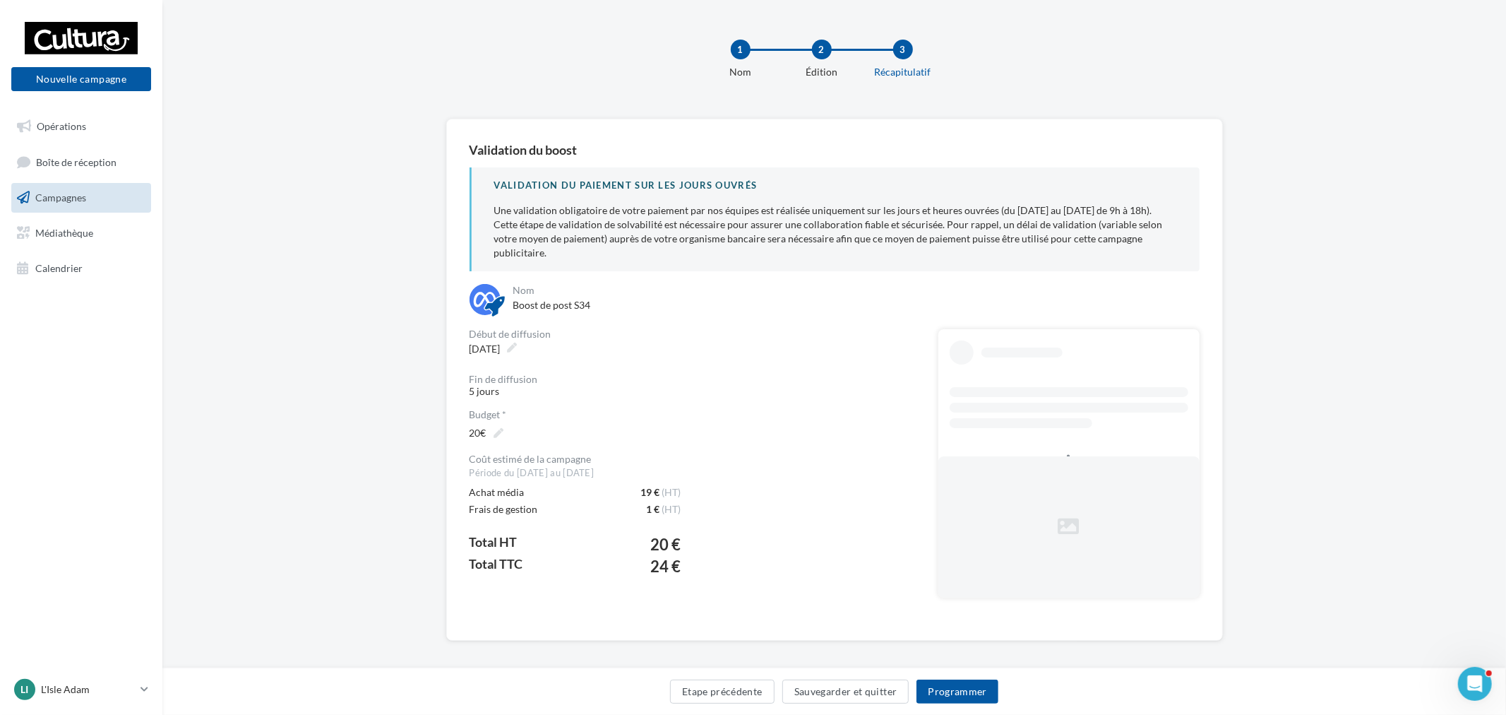
click at [998, 704] on div "Etape précédente Sauvegarder et quitter Programmer" at bounding box center [834, 694] width 1321 height 30
click at [994, 703] on button "Programmer" at bounding box center [958, 691] width 82 height 24
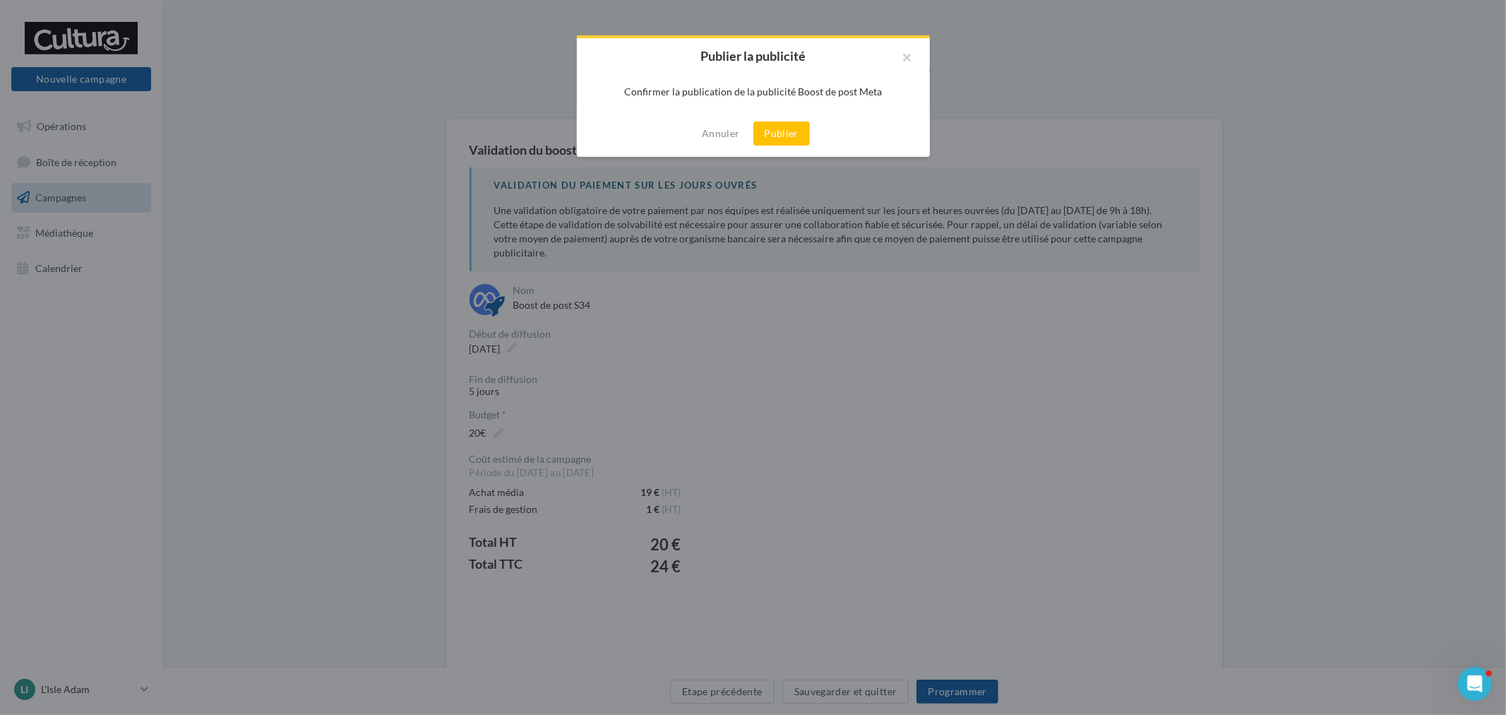
click at [780, 119] on div "Annuler Publier" at bounding box center [753, 133] width 353 height 47
click at [796, 141] on button "Publier" at bounding box center [782, 133] width 56 height 24
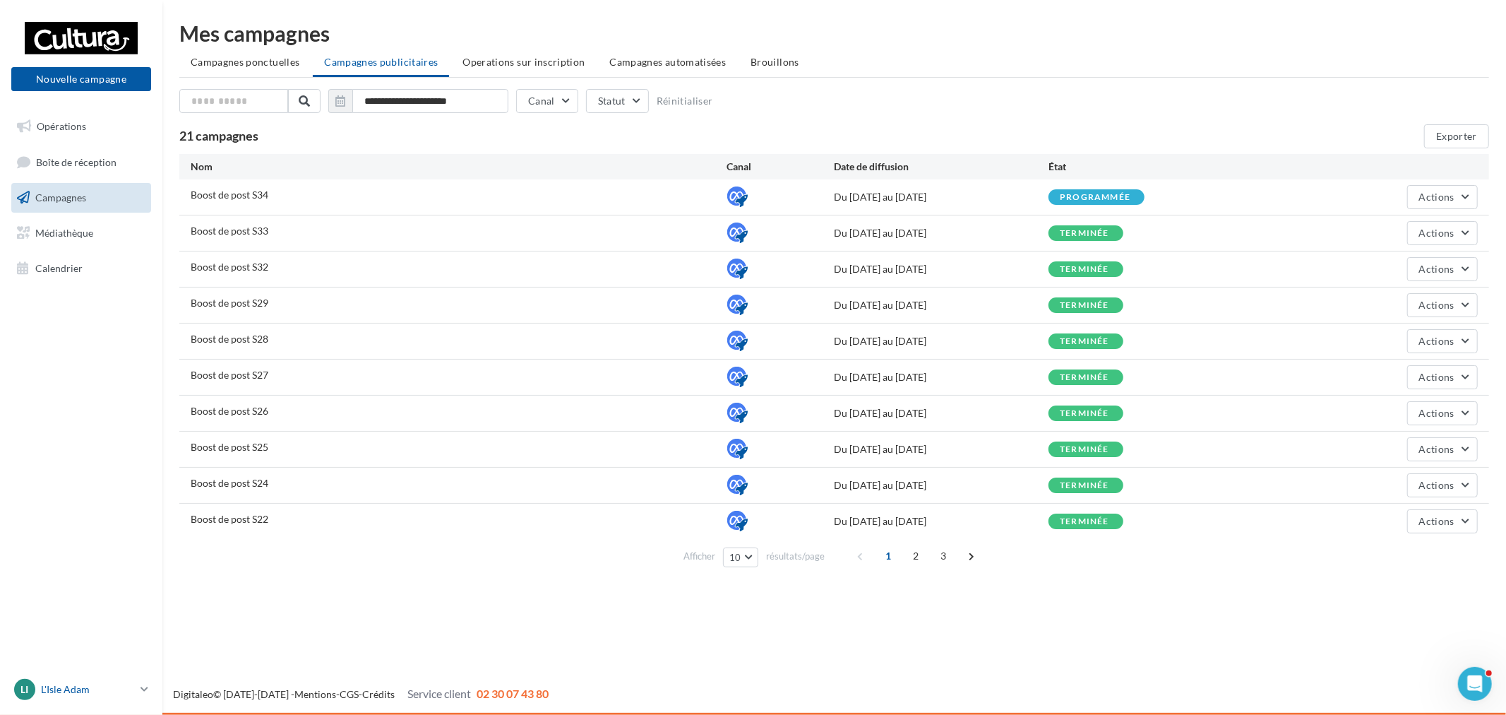
click at [88, 695] on p "L'Isle Adam" at bounding box center [88, 689] width 94 height 14
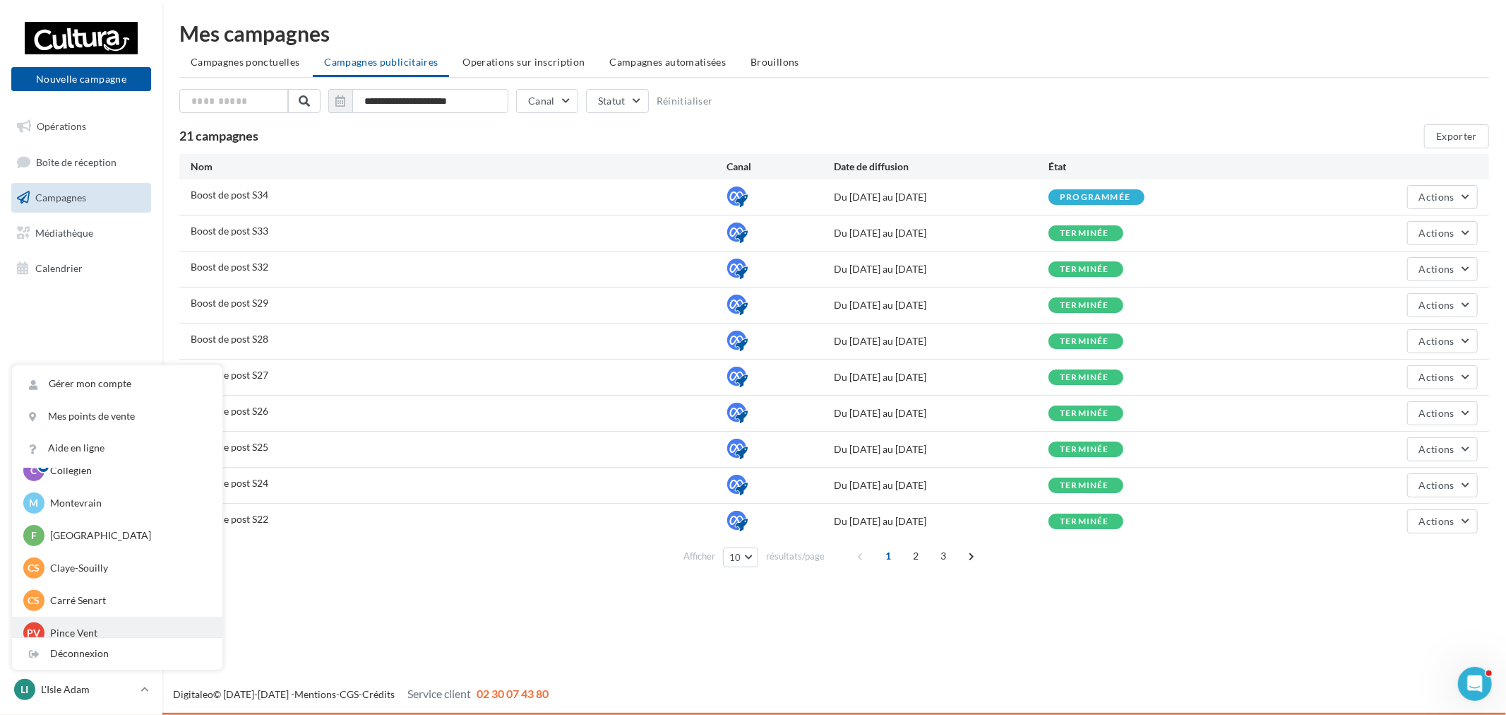
scroll to position [97, 0]
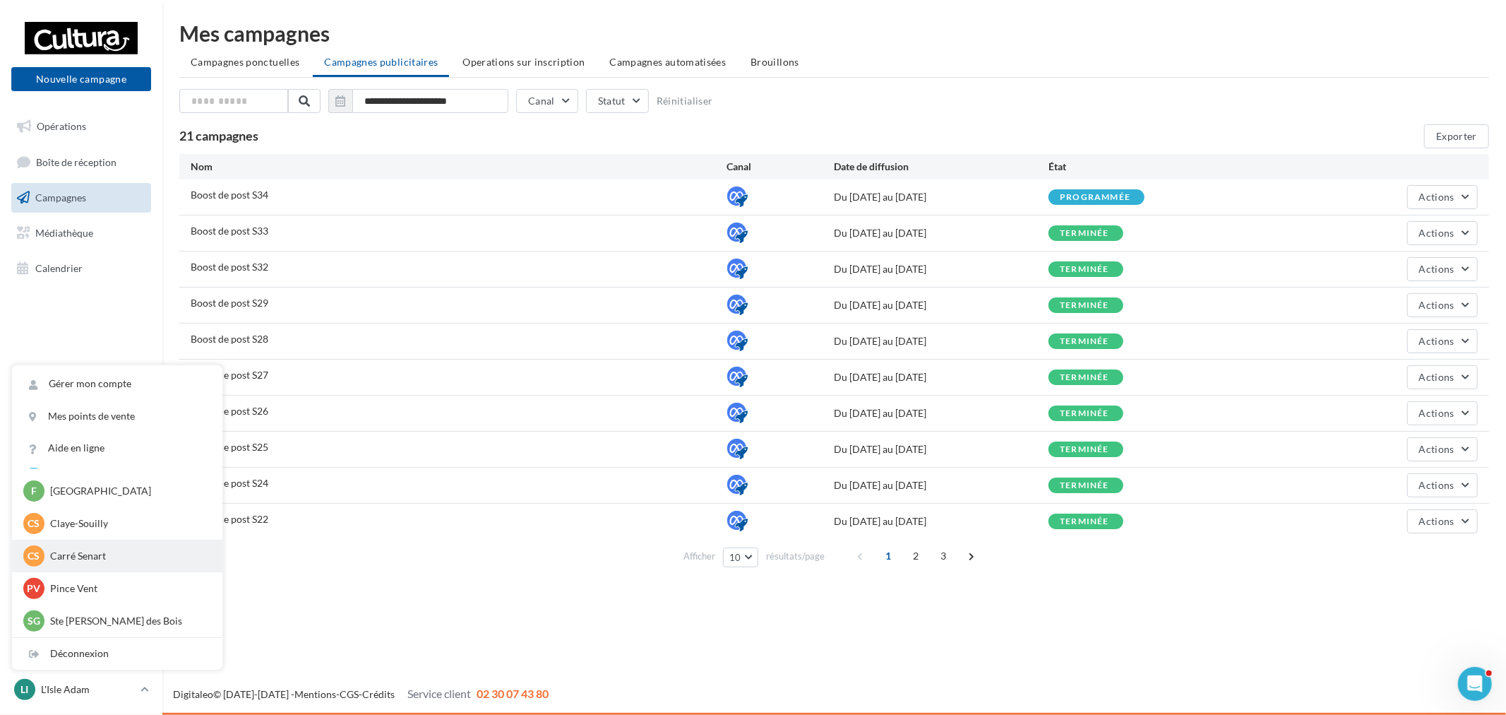
click at [115, 556] on p "Carré Senart" at bounding box center [127, 556] width 155 height 14
